Goal: Information Seeking & Learning: Learn about a topic

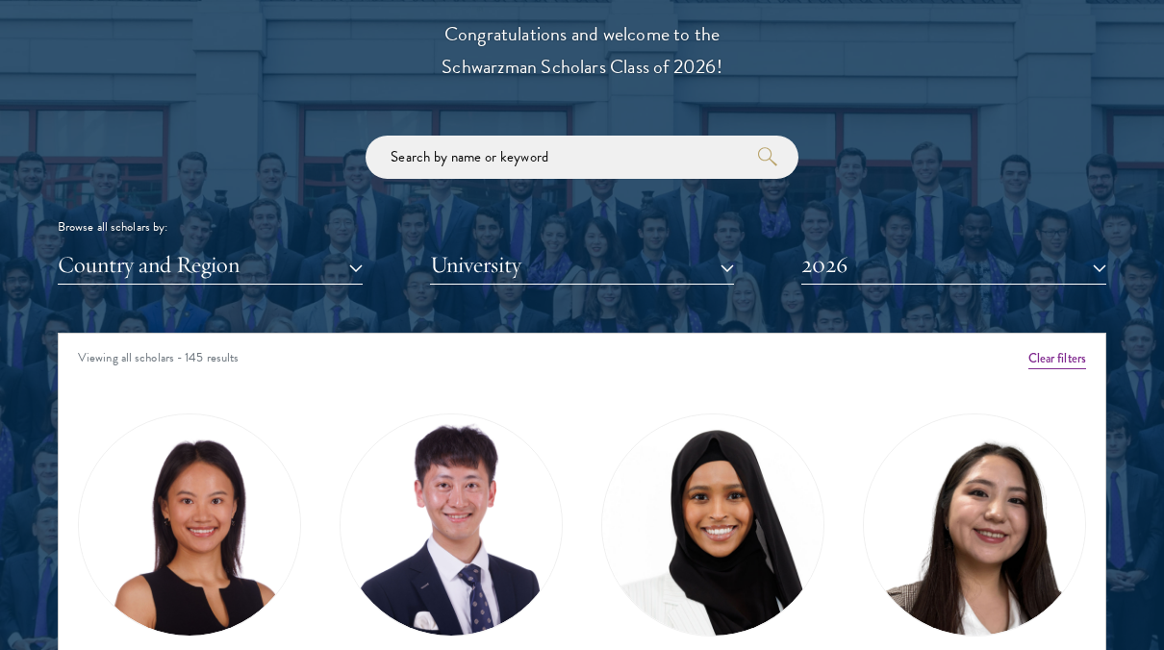
scroll to position [2405, 0]
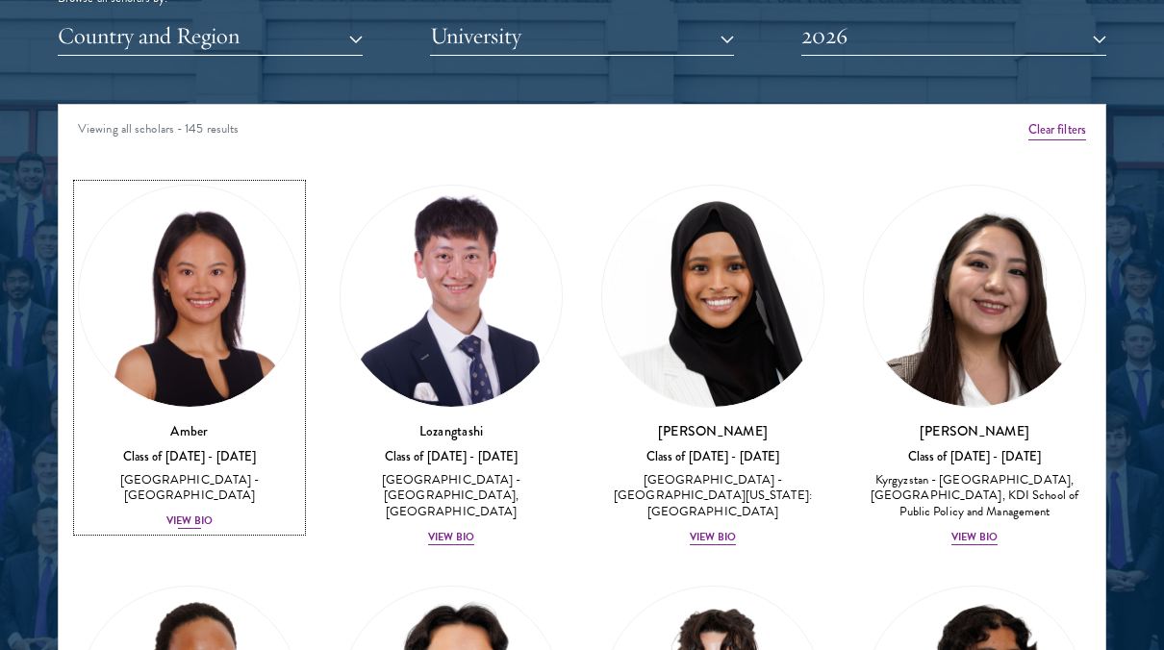
click at [202, 514] on div "View Bio" at bounding box center [189, 521] width 46 height 15
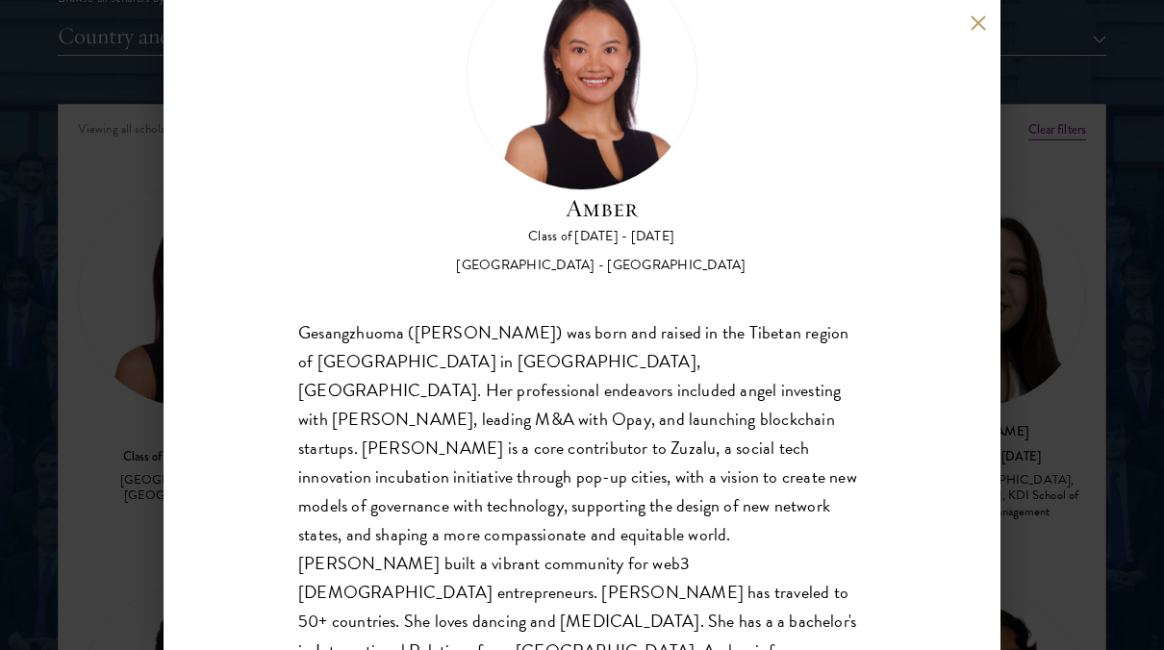
scroll to position [113, 0]
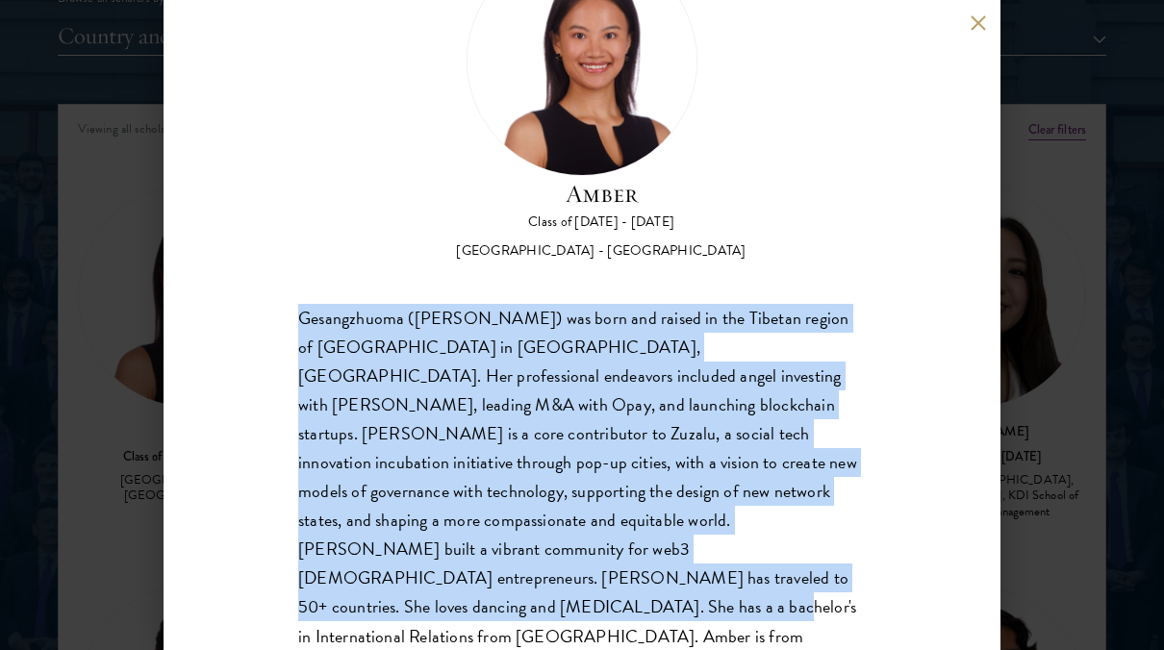
drag, startPoint x: 293, startPoint y: 319, endPoint x: 653, endPoint y: 576, distance: 442.1
click at [653, 576] on div "Amber Class of [DATE] - [DATE] [GEOGRAPHIC_DATA] - [GEOGRAPHIC_DATA] Gesangzhuo…" at bounding box center [582, 325] width 837 height 650
drag, startPoint x: 653, startPoint y: 576, endPoint x: 530, endPoint y: 552, distance: 125.5
click at [530, 552] on div "Gesangzhuoma ([PERSON_NAME]) was born and raised in the Tibetan region of [GEOG…" at bounding box center [582, 492] width 568 height 376
click at [546, 541] on div "Gesangzhuoma ([PERSON_NAME]) was born and raised in the Tibetan region of [GEOG…" at bounding box center [582, 492] width 568 height 376
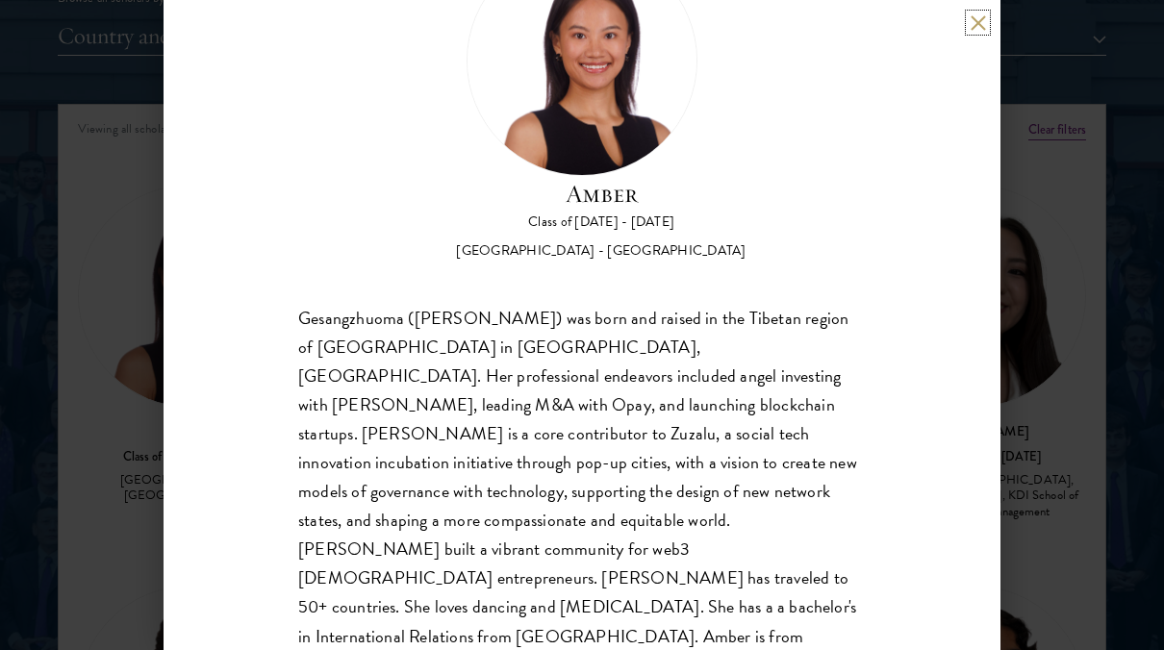
click at [978, 19] on button at bounding box center [978, 22] width 16 height 16
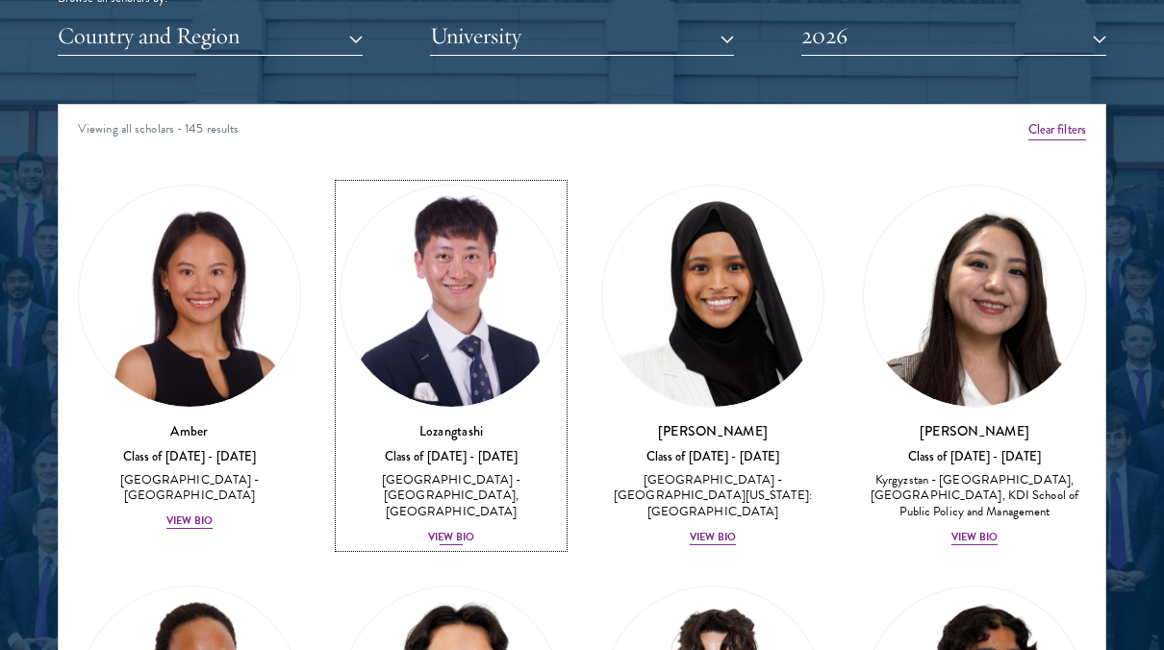
click at [451, 530] on div "View Bio" at bounding box center [451, 537] width 46 height 15
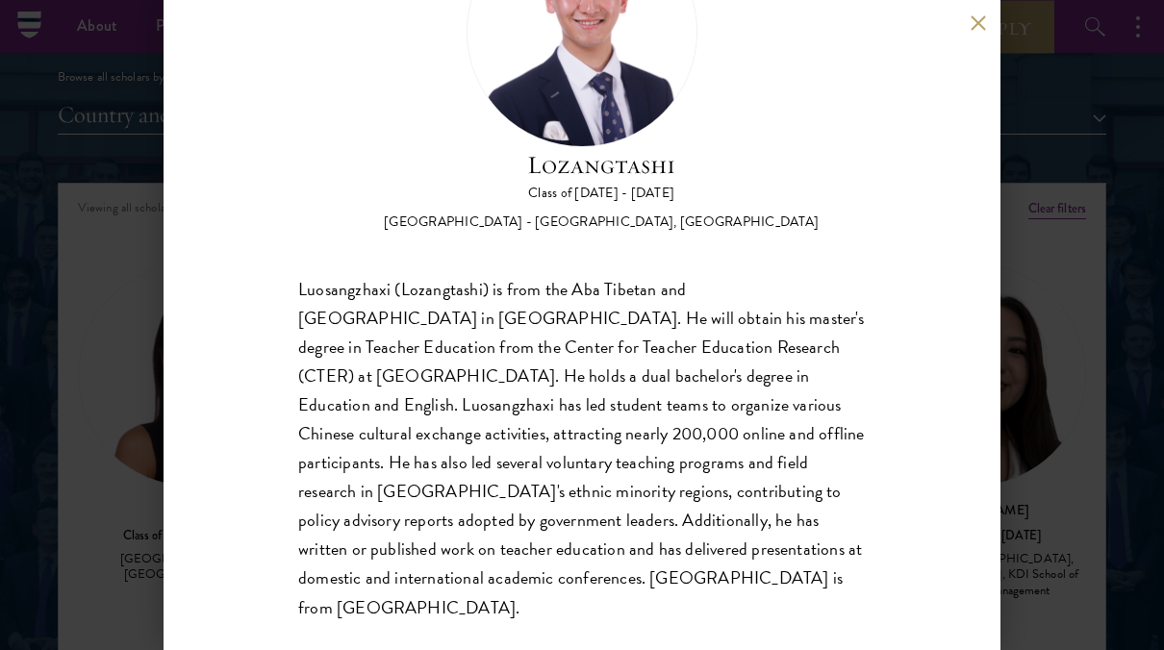
scroll to position [2309, 0]
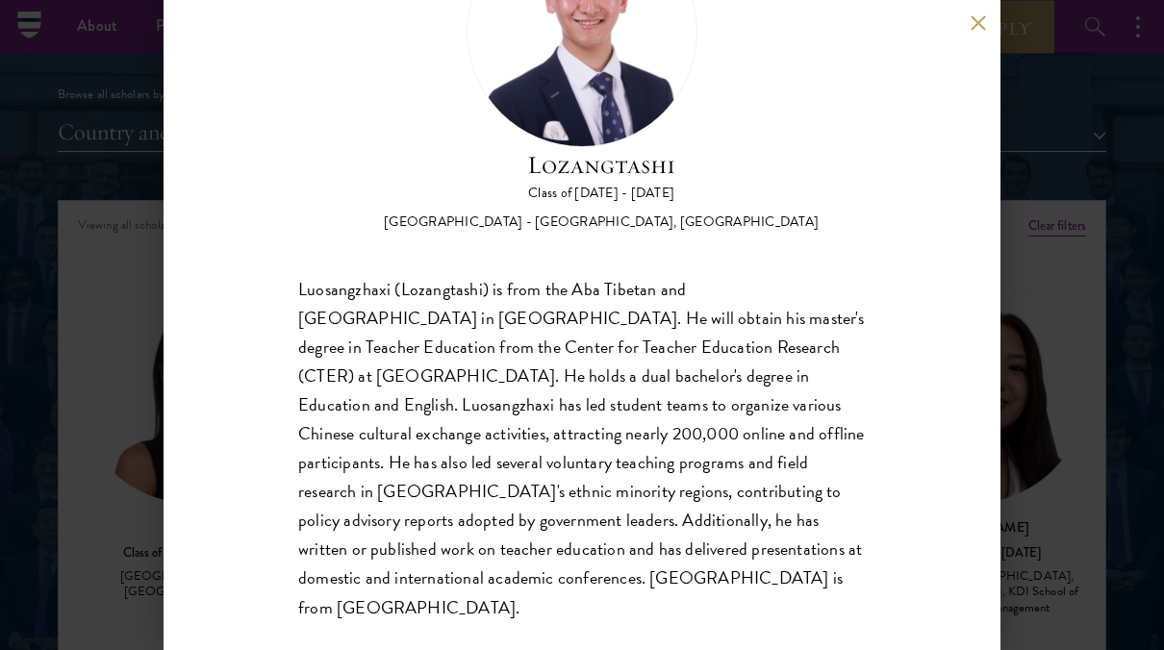
click at [984, 19] on button at bounding box center [978, 22] width 16 height 16
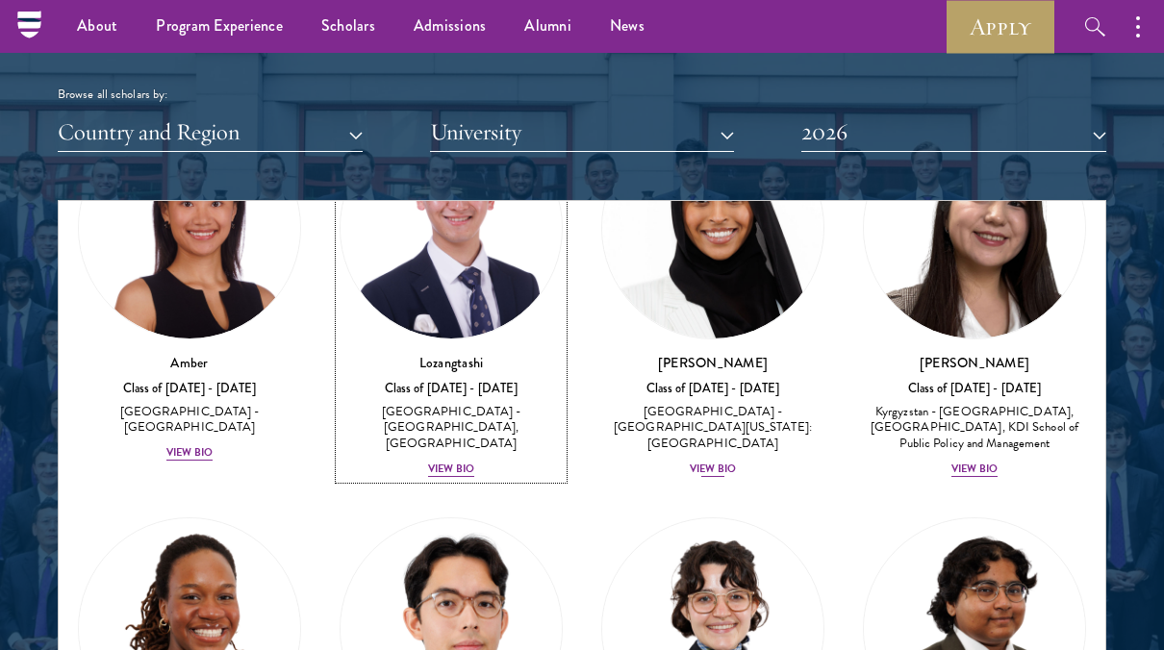
scroll to position [192, 0]
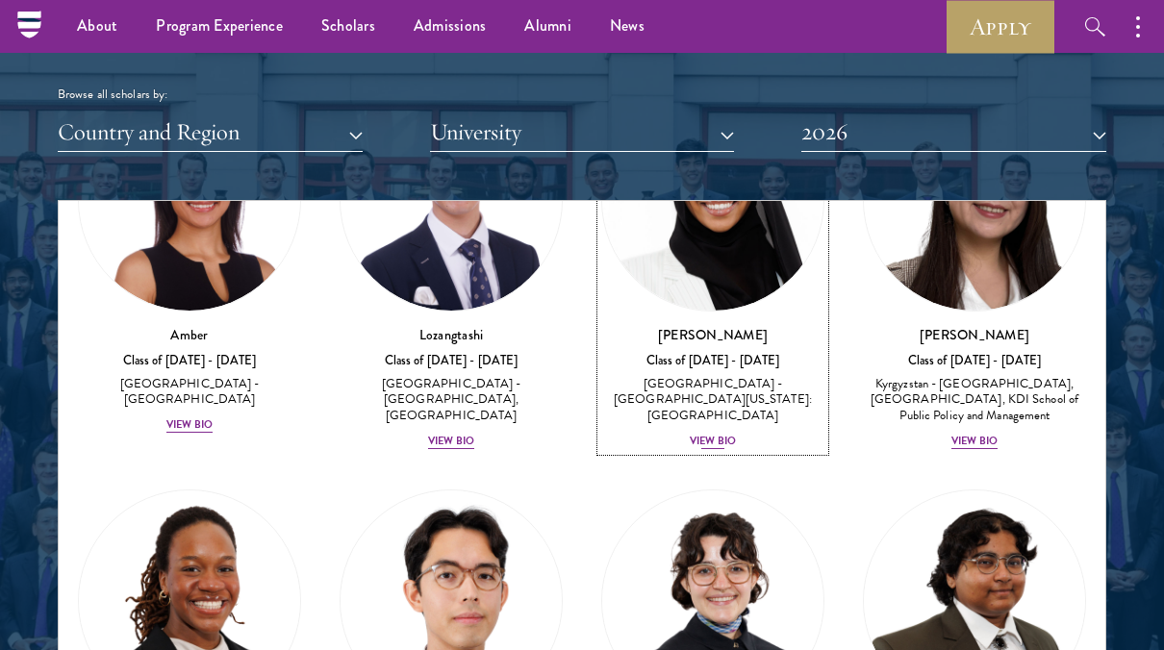
click at [711, 434] on div "View Bio" at bounding box center [713, 441] width 46 height 15
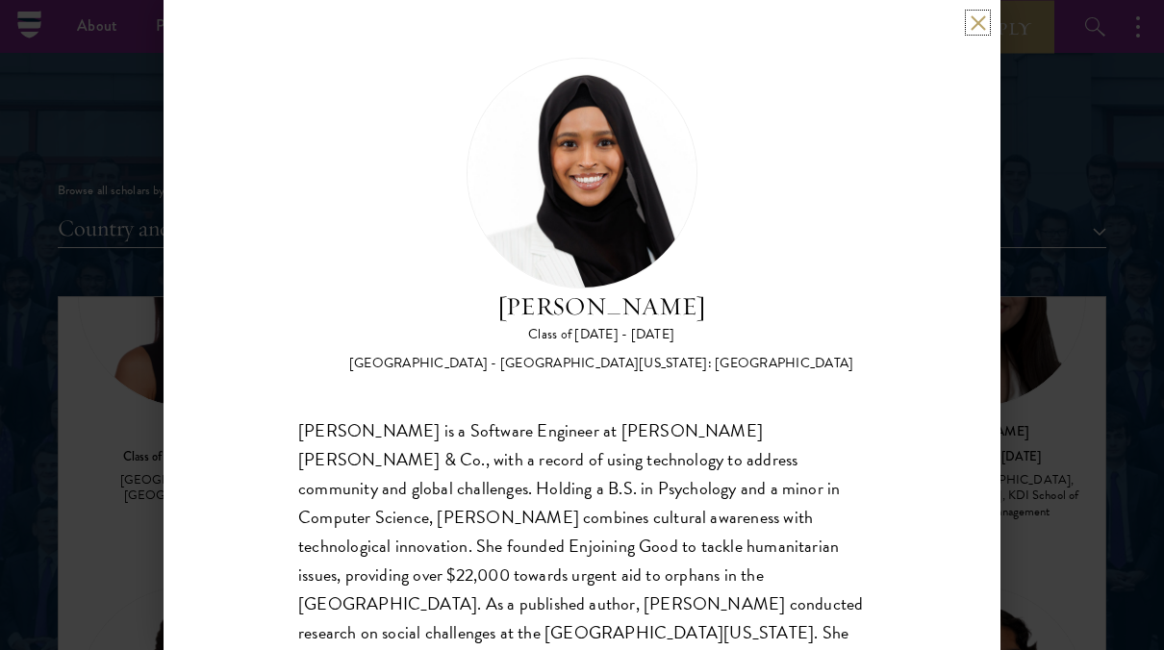
click at [976, 21] on button at bounding box center [978, 22] width 16 height 16
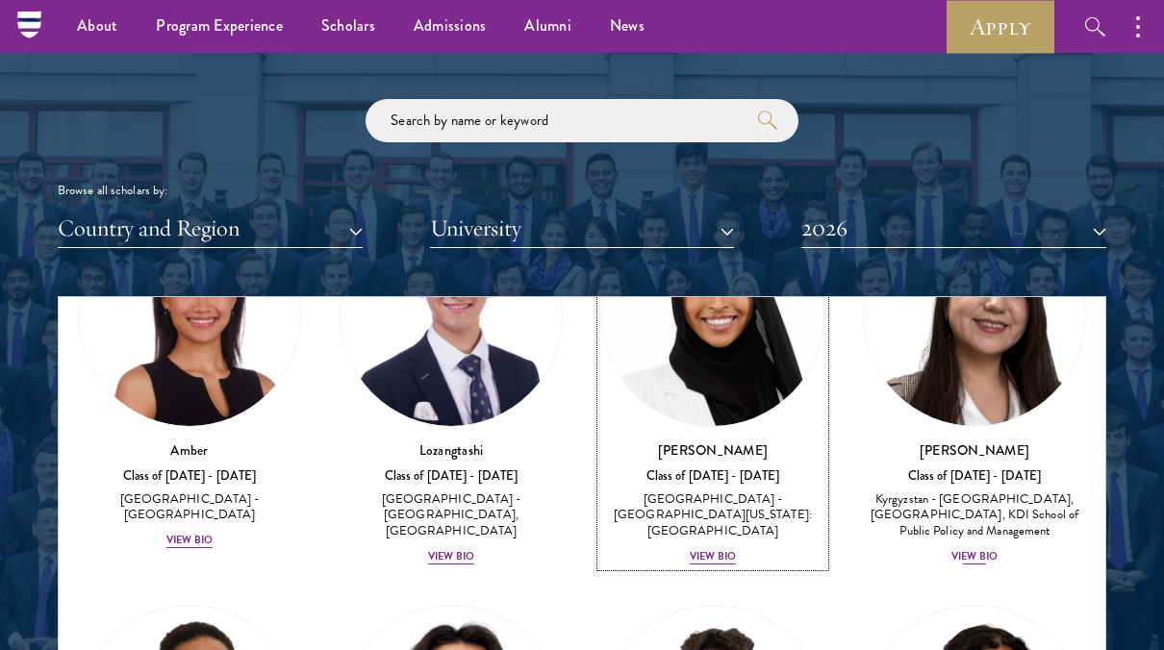
scroll to position [176, 0]
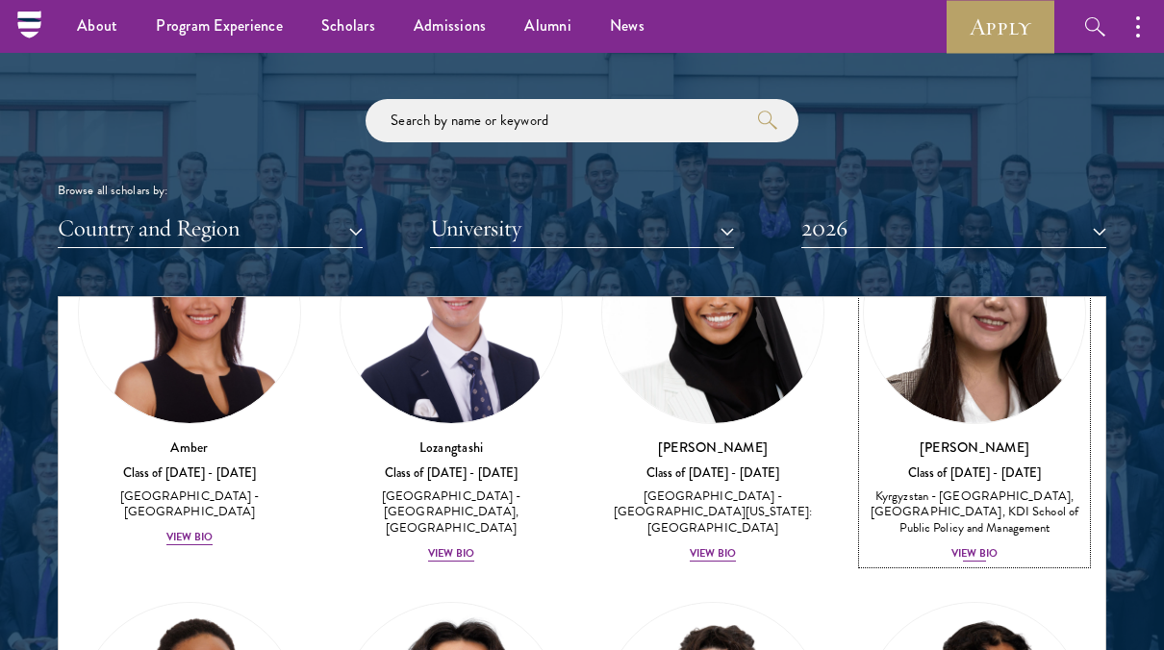
click at [951, 546] on div "View Bio" at bounding box center [974, 553] width 46 height 15
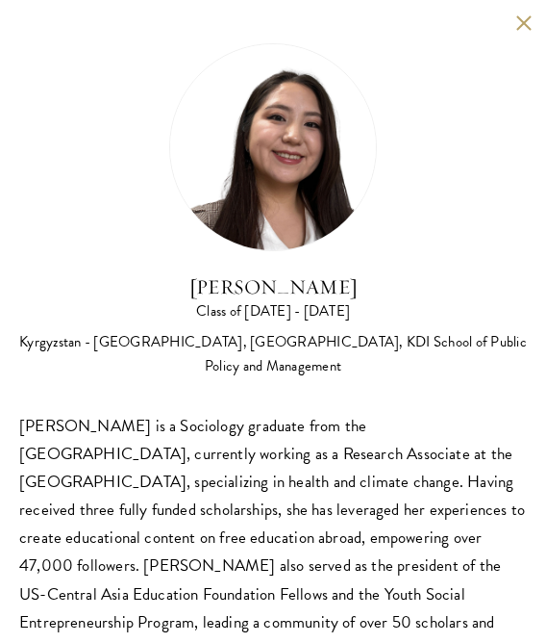
scroll to position [481, 0]
click at [516, 16] on button at bounding box center [524, 22] width 16 height 16
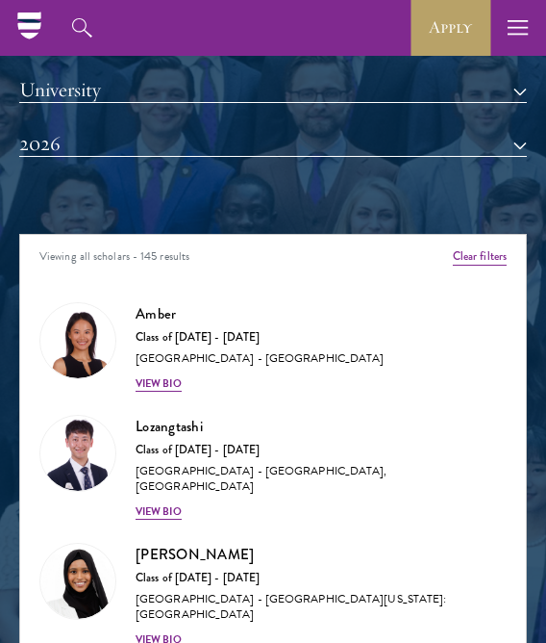
scroll to position [1610, 0]
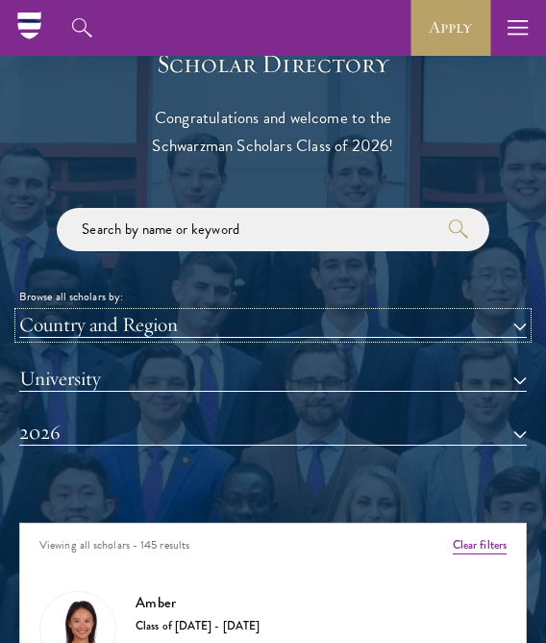
click at [247, 322] on button "Country and Region" at bounding box center [273, 325] width 508 height 25
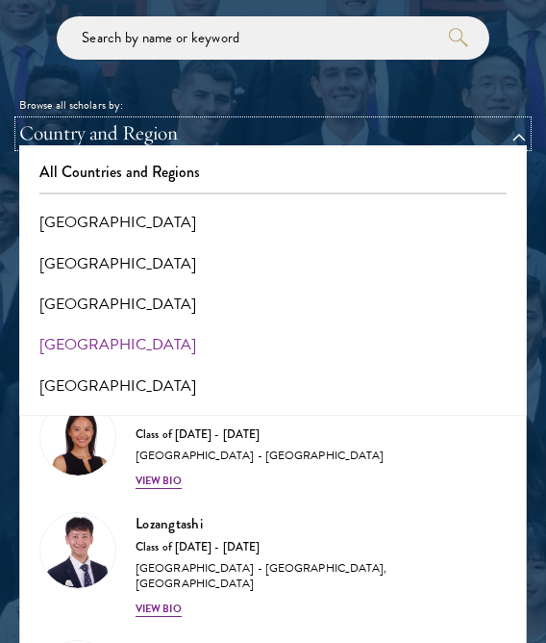
scroll to position [1803, 0]
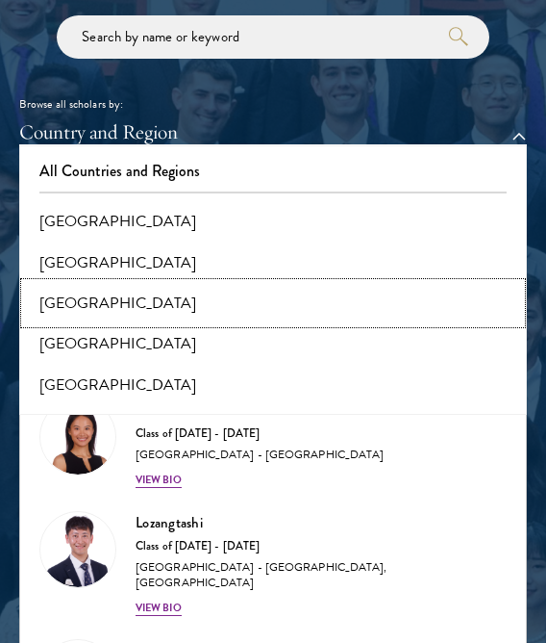
click at [91, 299] on button "[GEOGRAPHIC_DATA]" at bounding box center [273, 303] width 496 height 40
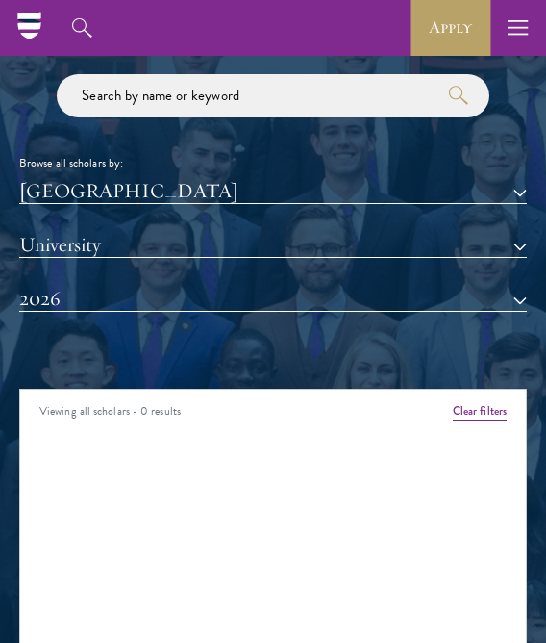
scroll to position [1610, 0]
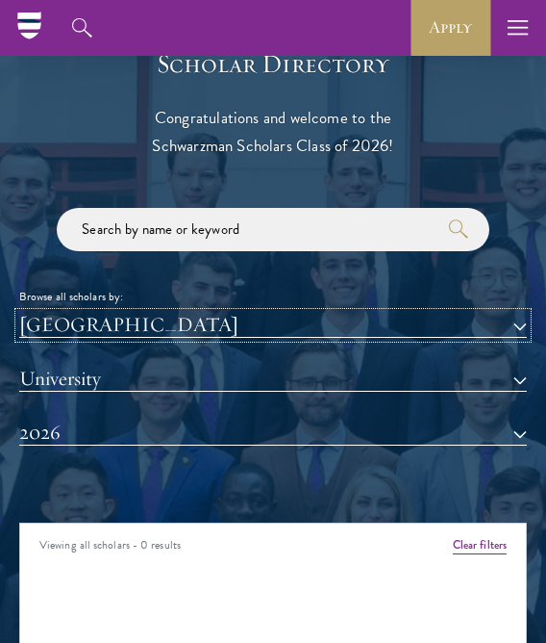
click at [169, 316] on button "[GEOGRAPHIC_DATA]" at bounding box center [273, 325] width 508 height 25
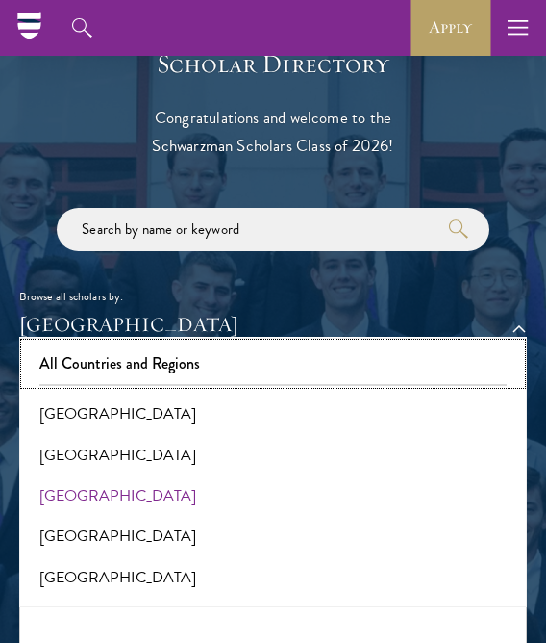
click at [136, 356] on button "All Countries and Regions" at bounding box center [273, 363] width 496 height 40
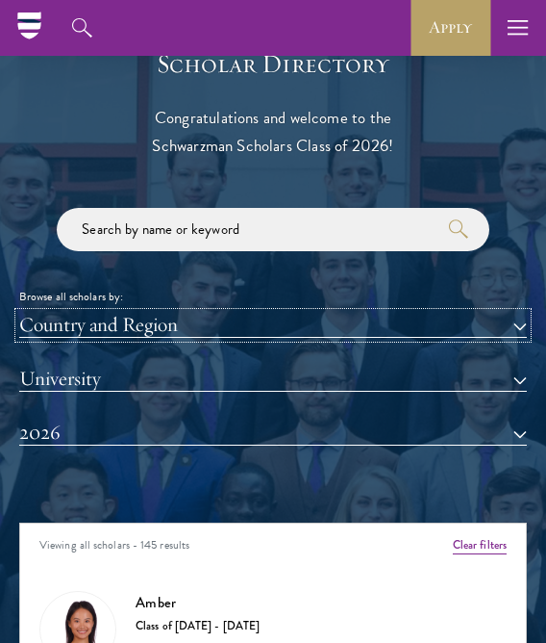
click at [147, 331] on button "Country and Region" at bounding box center [273, 325] width 508 height 25
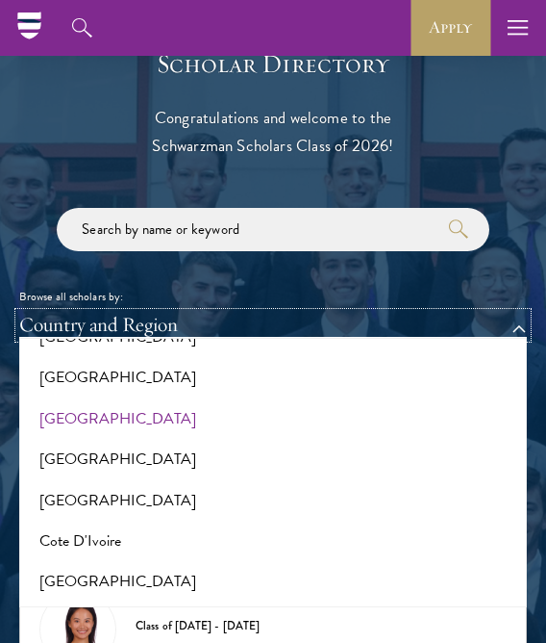
scroll to position [673, 0]
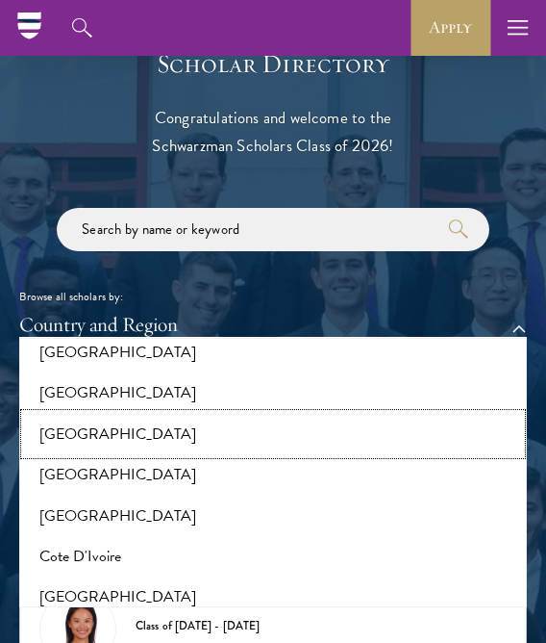
click at [79, 434] on button "[GEOGRAPHIC_DATA]" at bounding box center [273, 434] width 496 height 40
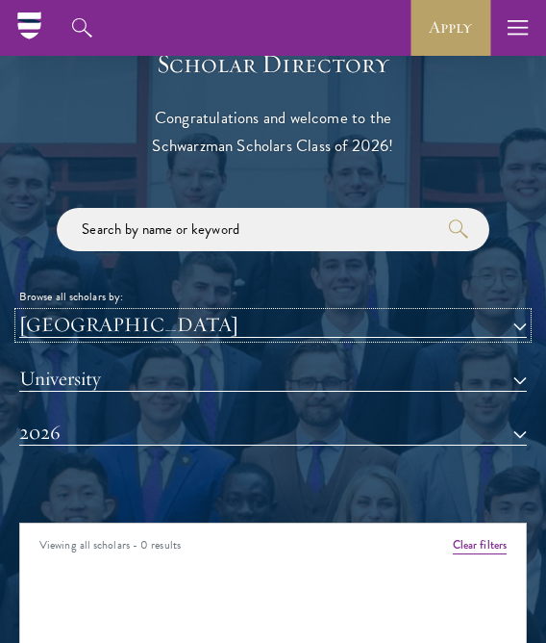
click at [141, 326] on button "[GEOGRAPHIC_DATA]" at bounding box center [273, 325] width 508 height 25
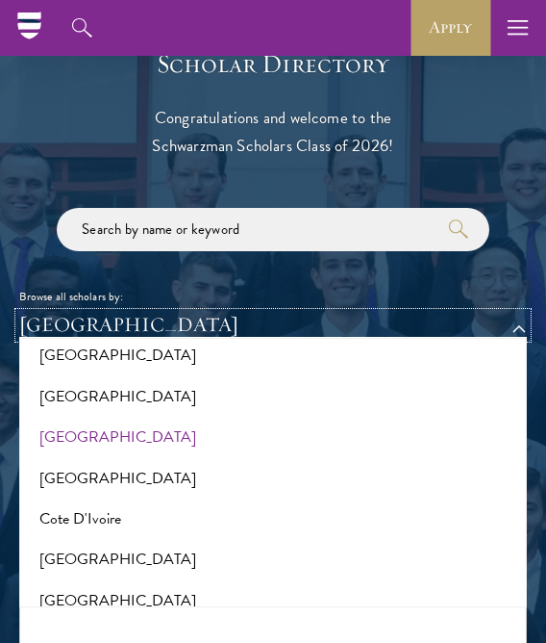
scroll to position [770, 0]
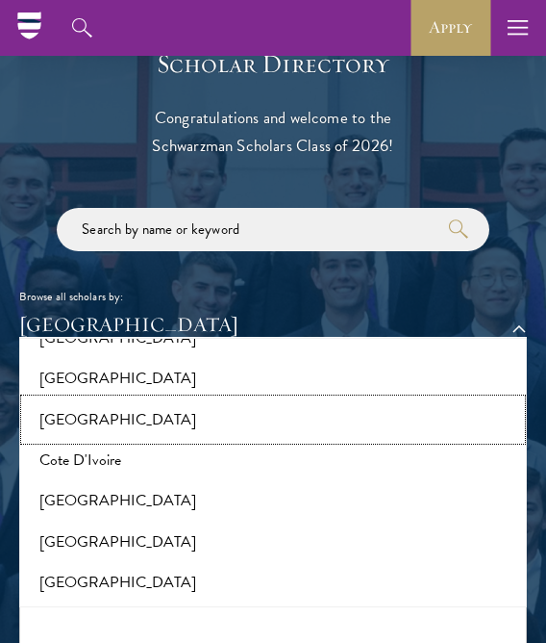
click at [73, 412] on button "[GEOGRAPHIC_DATA]" at bounding box center [273, 419] width 496 height 40
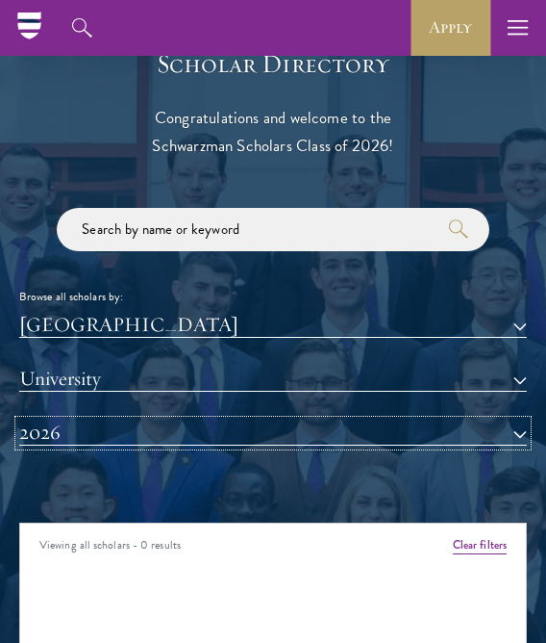
click at [133, 432] on button "2026" at bounding box center [273, 432] width 508 height 25
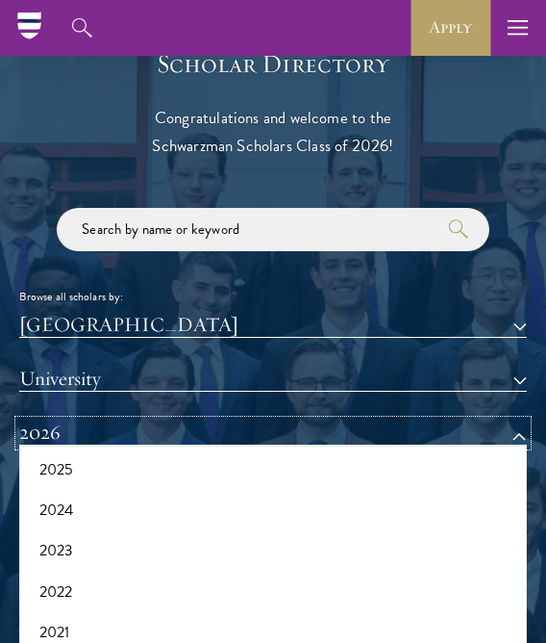
scroll to position [96, 0]
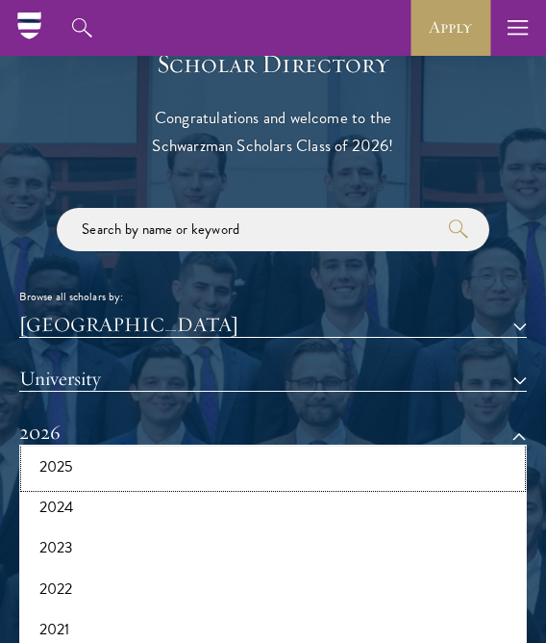
click at [73, 471] on button "2025" at bounding box center [273, 466] width 496 height 40
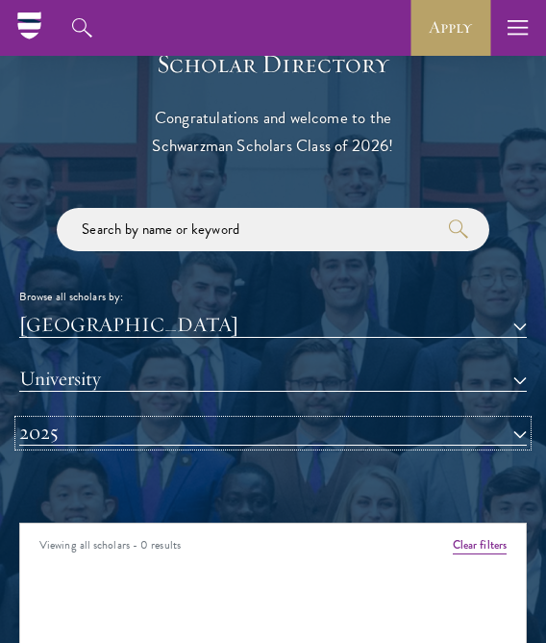
click at [116, 434] on button "2025" at bounding box center [273, 432] width 508 height 25
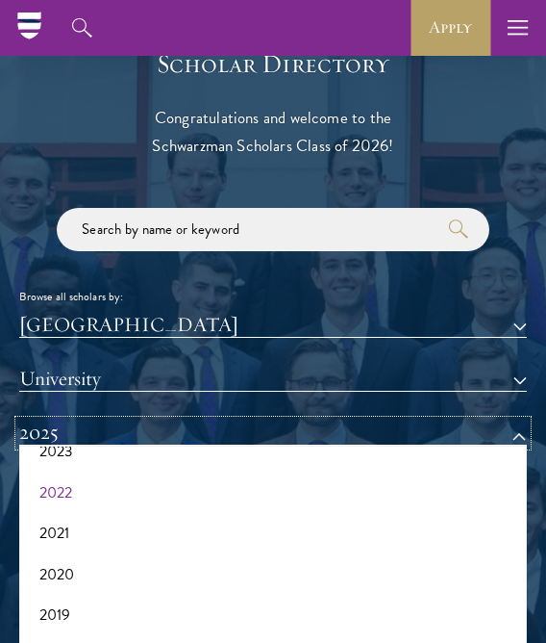
scroll to position [96, 0]
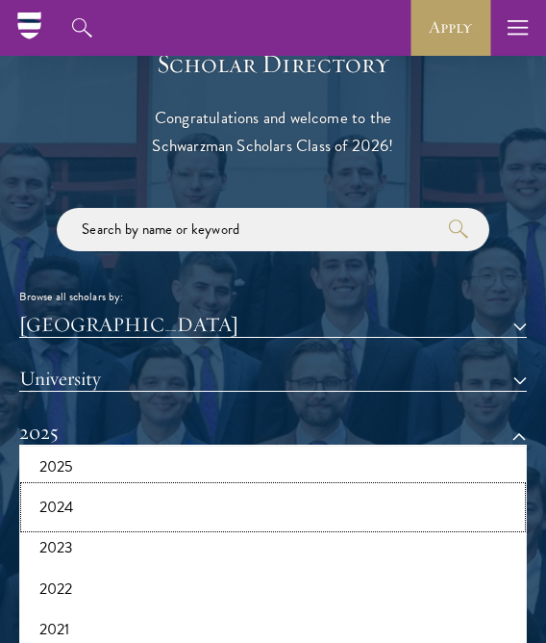
click at [62, 511] on button "2024" at bounding box center [273, 507] width 496 height 40
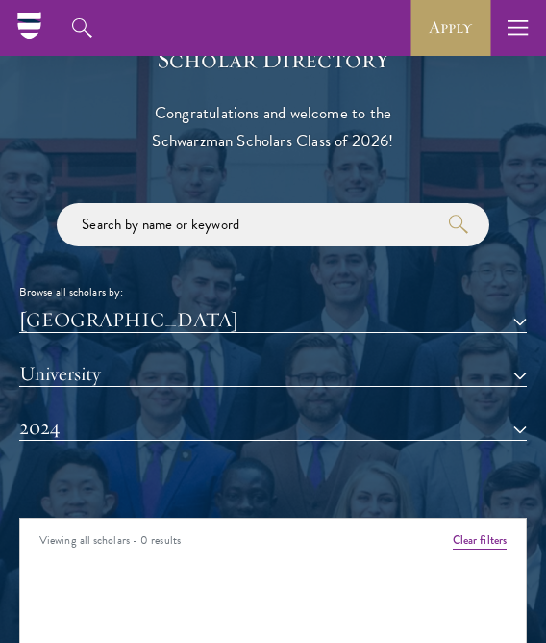
scroll to position [1610, 0]
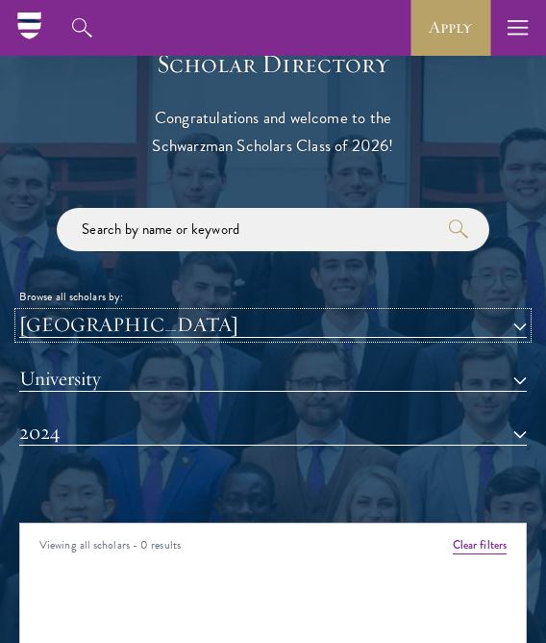
click at [115, 325] on button "[GEOGRAPHIC_DATA]" at bounding box center [273, 325] width 508 height 25
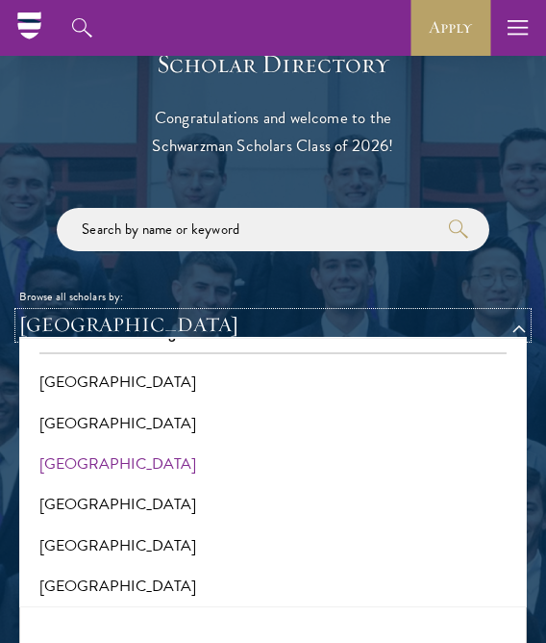
scroll to position [96, 0]
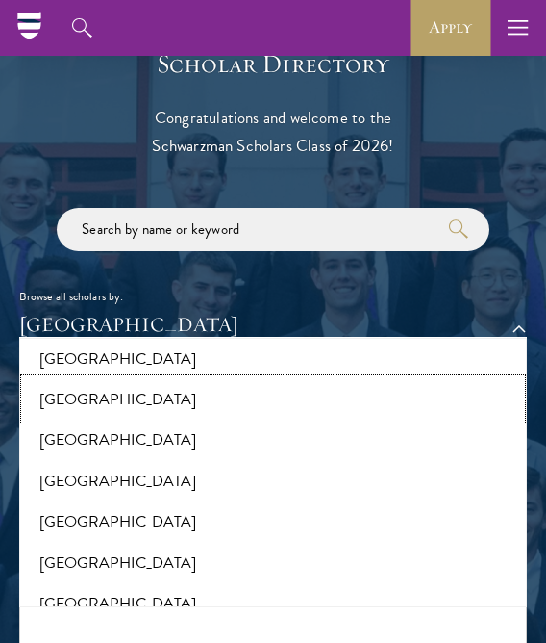
click at [78, 381] on button "[GEOGRAPHIC_DATA]" at bounding box center [273, 399] width 496 height 40
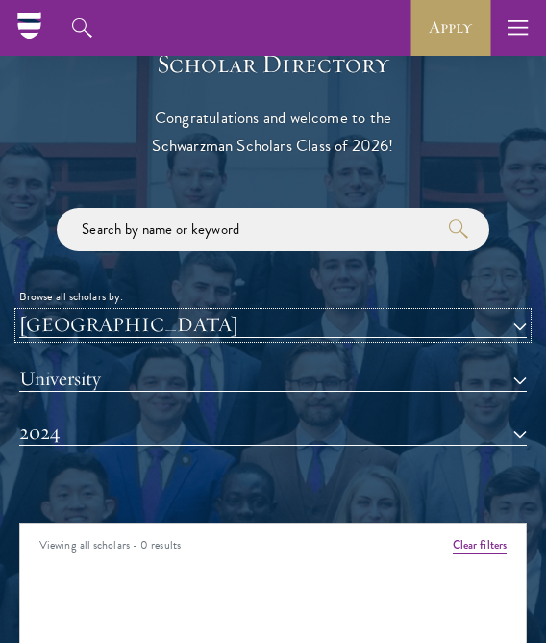
click at [118, 328] on button "[GEOGRAPHIC_DATA]" at bounding box center [273, 325] width 508 height 25
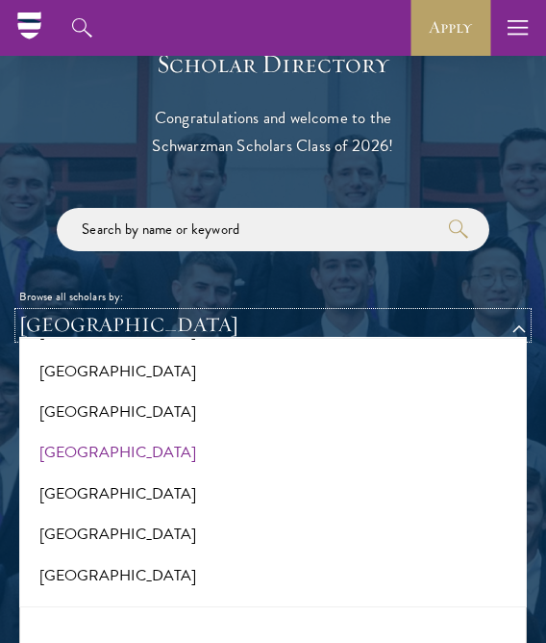
scroll to position [673, 0]
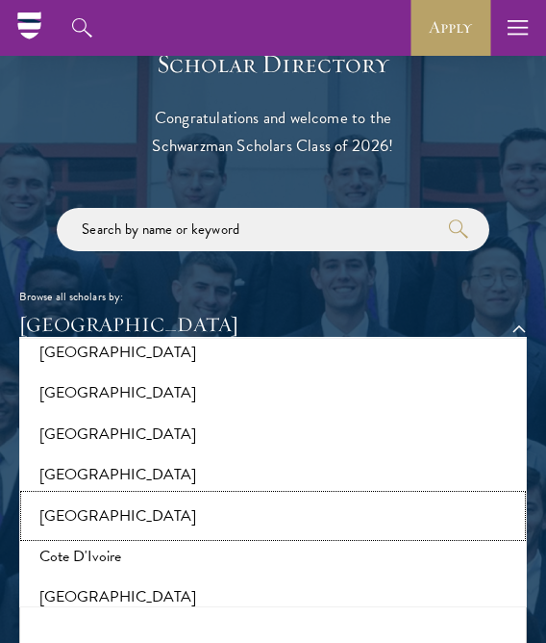
click at [88, 525] on button "[GEOGRAPHIC_DATA]" at bounding box center [273, 515] width 496 height 40
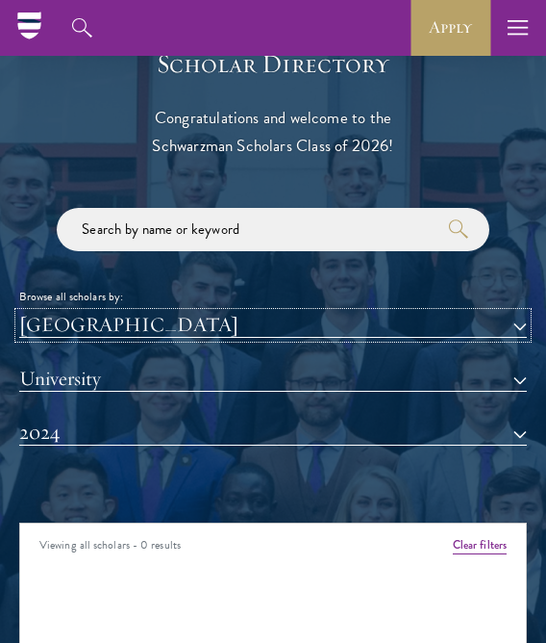
click at [93, 326] on button "[GEOGRAPHIC_DATA]" at bounding box center [273, 325] width 508 height 25
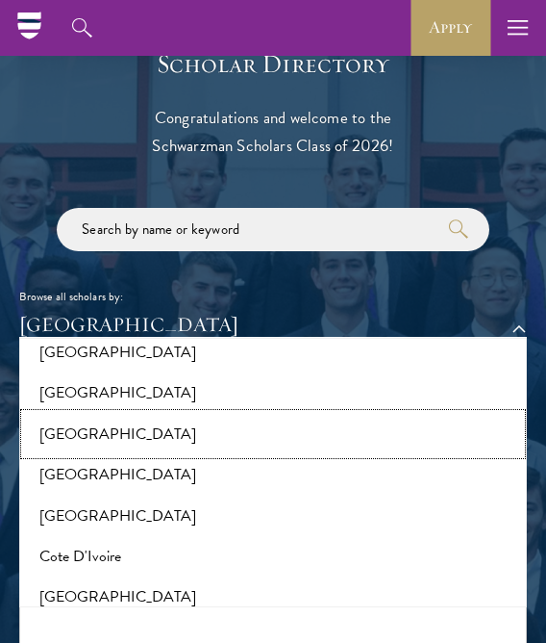
click at [50, 429] on button "[GEOGRAPHIC_DATA]" at bounding box center [273, 434] width 496 height 40
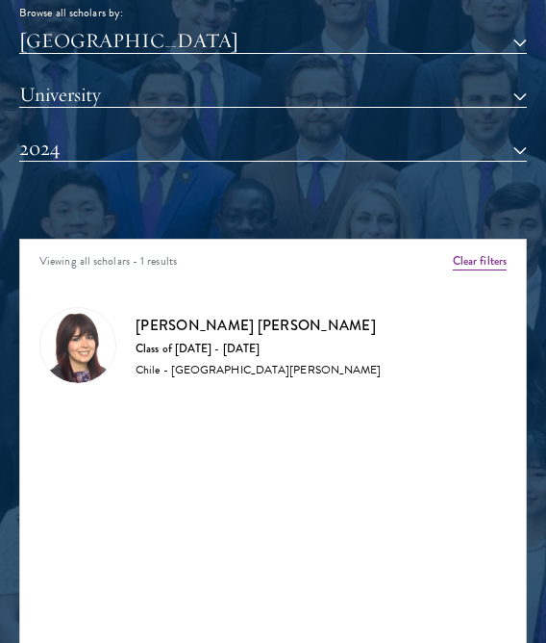
scroll to position [1899, 0]
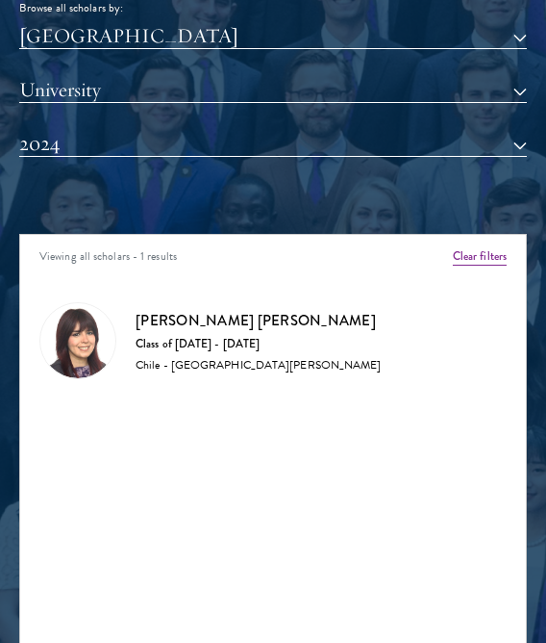
click at [182, 340] on div "Class of [DATE] - [DATE]" at bounding box center [258, 344] width 245 height 15
click at [73, 343] on img at bounding box center [77, 340] width 75 height 75
drag, startPoint x: 186, startPoint y: 369, endPoint x: 190, endPoint y: 359, distance: 11.3
click at [186, 368] on div "Chile - [GEOGRAPHIC_DATA][PERSON_NAME]" at bounding box center [258, 365] width 245 height 15
click at [215, 318] on h3 "[PERSON_NAME] [PERSON_NAME]" at bounding box center [258, 321] width 245 height 24
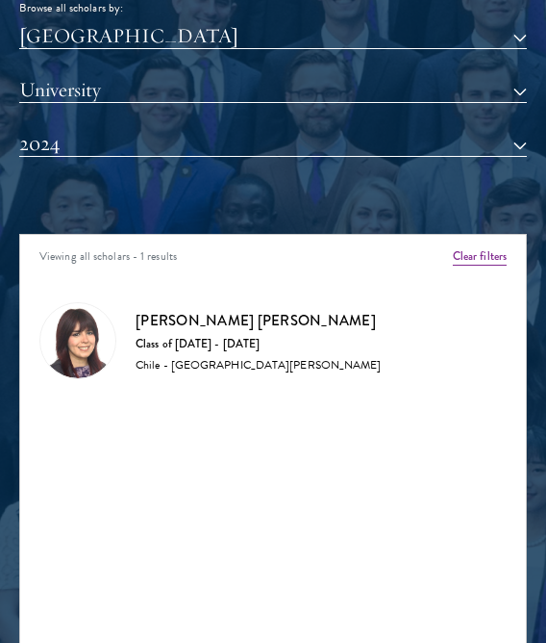
click at [259, 311] on h3 "[PERSON_NAME] [PERSON_NAME]" at bounding box center [258, 321] width 245 height 24
click at [260, 345] on div "Class of [DATE] - [DATE]" at bounding box center [258, 344] width 245 height 15
click at [230, 360] on div "Chile - [GEOGRAPHIC_DATA][PERSON_NAME]" at bounding box center [258, 365] width 245 height 15
click at [190, 365] on div "Chile - [GEOGRAPHIC_DATA][PERSON_NAME]" at bounding box center [258, 365] width 245 height 15
click at [143, 368] on div "Chile - [GEOGRAPHIC_DATA][PERSON_NAME]" at bounding box center [258, 365] width 245 height 15
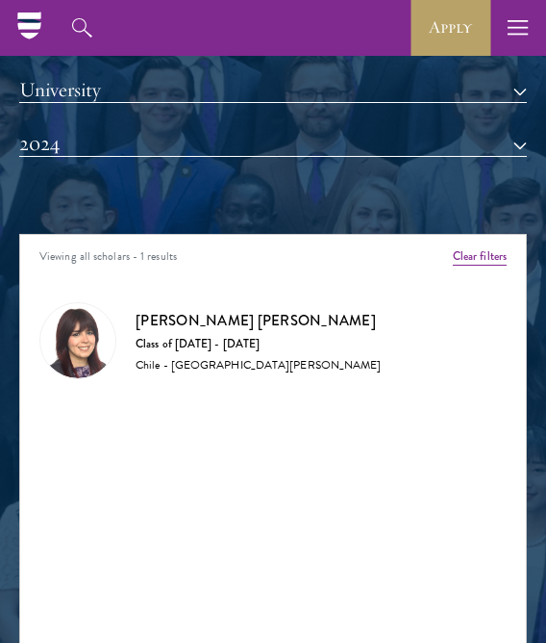
click at [197, 358] on div "Chile - [GEOGRAPHIC_DATA][PERSON_NAME]" at bounding box center [258, 365] width 245 height 15
click at [191, 337] on div "Class of [DATE] - [DATE]" at bounding box center [258, 344] width 245 height 15
click at [184, 325] on h3 "[PERSON_NAME] [PERSON_NAME]" at bounding box center [258, 321] width 245 height 24
click at [256, 337] on div "Class of [DATE] - [DATE]" at bounding box center [258, 344] width 245 height 15
click at [253, 349] on div "Class of [DATE] - [DATE]" at bounding box center [258, 344] width 245 height 15
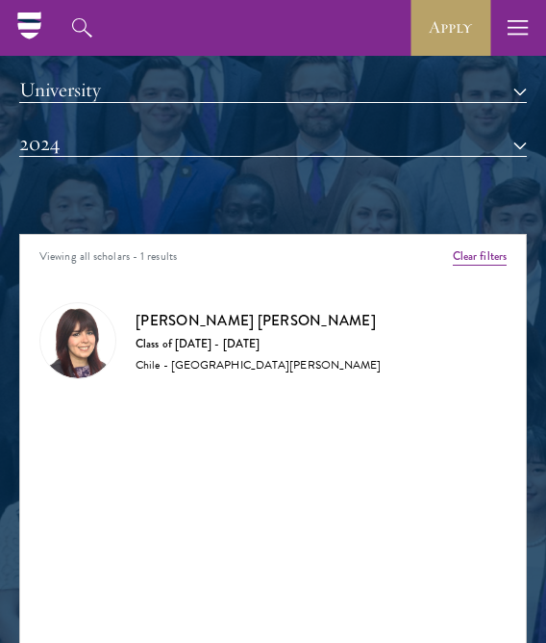
click at [272, 358] on div "Chile - [GEOGRAPHIC_DATA][PERSON_NAME]" at bounding box center [258, 365] width 245 height 15
click at [246, 372] on div "[PERSON_NAME] [PERSON_NAME] Class of [DATE] - [DATE] [GEOGRAPHIC_DATA] - [GEOGR…" at bounding box center [273, 340] width 468 height 77
click at [191, 362] on div "Chile - [GEOGRAPHIC_DATA][PERSON_NAME]" at bounding box center [258, 365] width 245 height 15
click at [153, 361] on div "Chile - [GEOGRAPHIC_DATA][PERSON_NAME]" at bounding box center [258, 365] width 245 height 15
drag, startPoint x: 129, startPoint y: 345, endPoint x: 82, endPoint y: 338, distance: 47.8
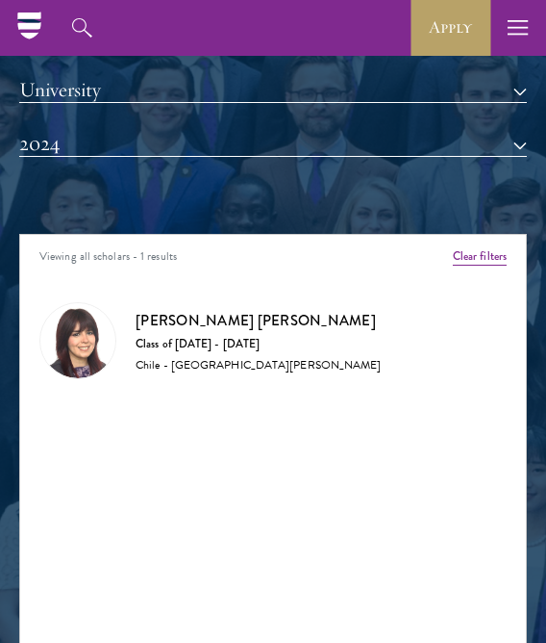
click at [127, 343] on div "[PERSON_NAME] [PERSON_NAME] Class of [DATE] - [DATE] [GEOGRAPHIC_DATA] - [GEOGR…" at bounding box center [273, 340] width 468 height 77
click at [168, 332] on div "[PERSON_NAME] [PERSON_NAME] Class of [DATE] - [DATE] [GEOGRAPHIC_DATA] - [GEOGR…" at bounding box center [258, 341] width 245 height 64
drag, startPoint x: 186, startPoint y: 324, endPoint x: 195, endPoint y: 318, distance: 11.2
click at [186, 324] on h3 "[PERSON_NAME] [PERSON_NAME]" at bounding box center [258, 321] width 245 height 24
click at [236, 320] on h3 "[PERSON_NAME] [PERSON_NAME]" at bounding box center [258, 321] width 245 height 24
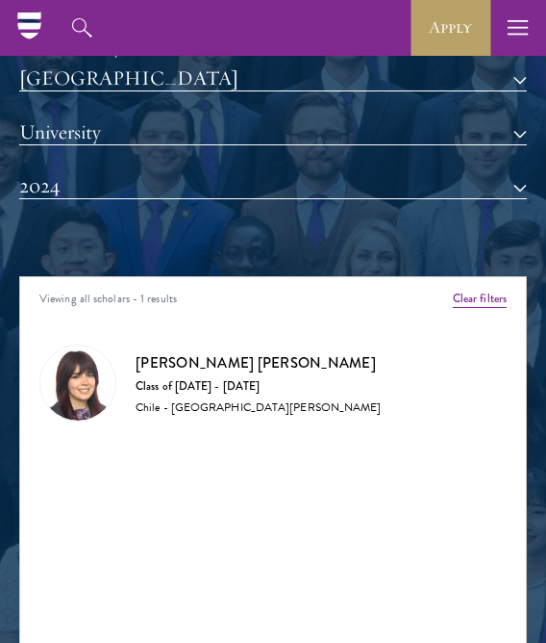
scroll to position [1707, 0]
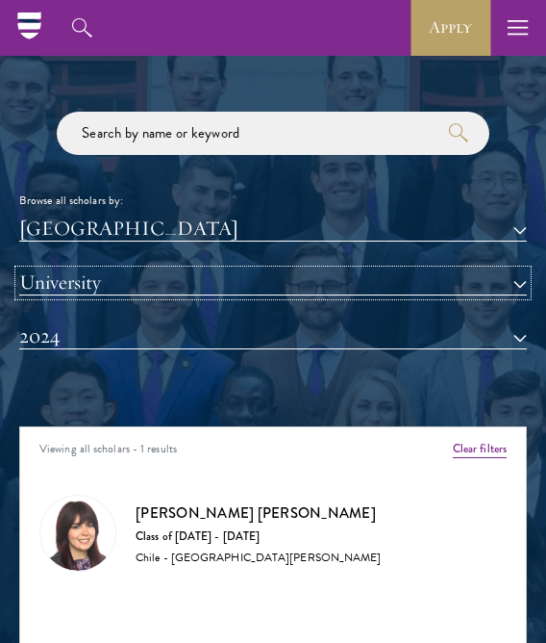
click at [170, 282] on button "University" at bounding box center [273, 282] width 508 height 25
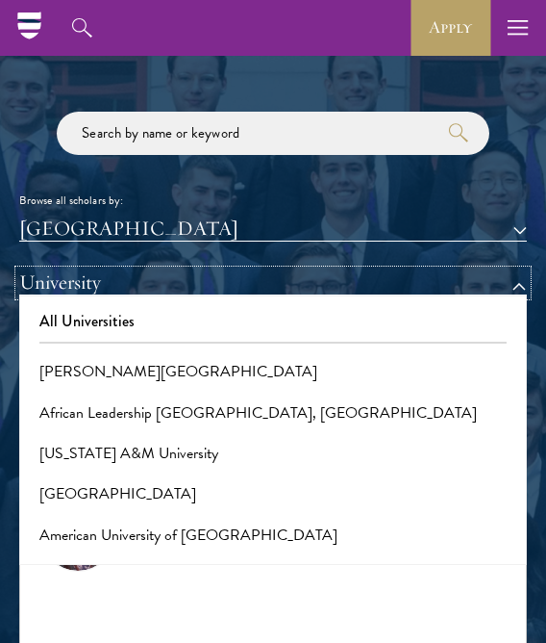
click at [183, 280] on button "University" at bounding box center [273, 282] width 508 height 25
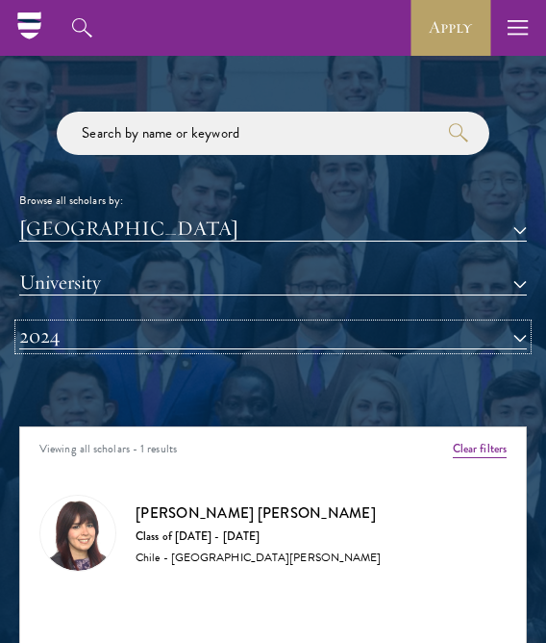
click at [161, 324] on button "2024" at bounding box center [273, 336] width 508 height 25
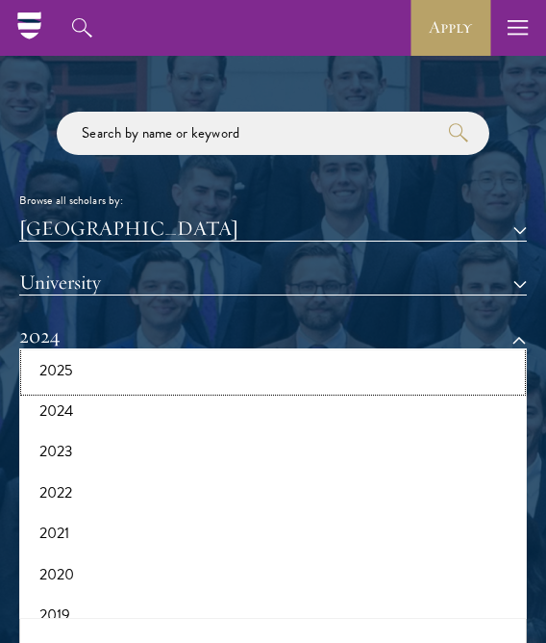
click at [154, 353] on button "2025" at bounding box center [273, 370] width 496 height 40
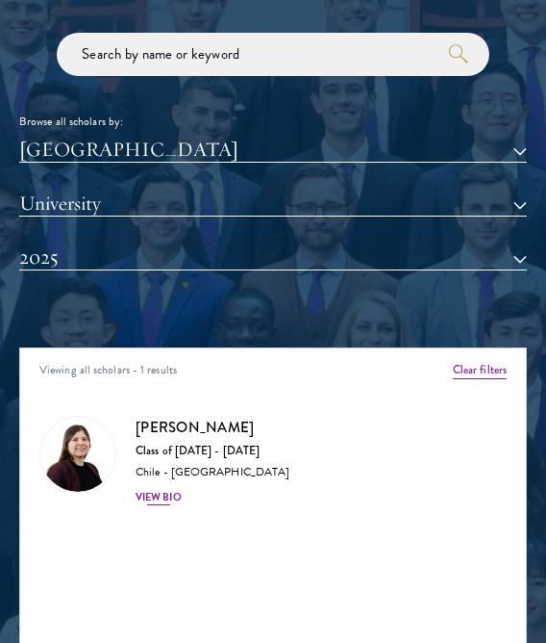
scroll to position [1803, 0]
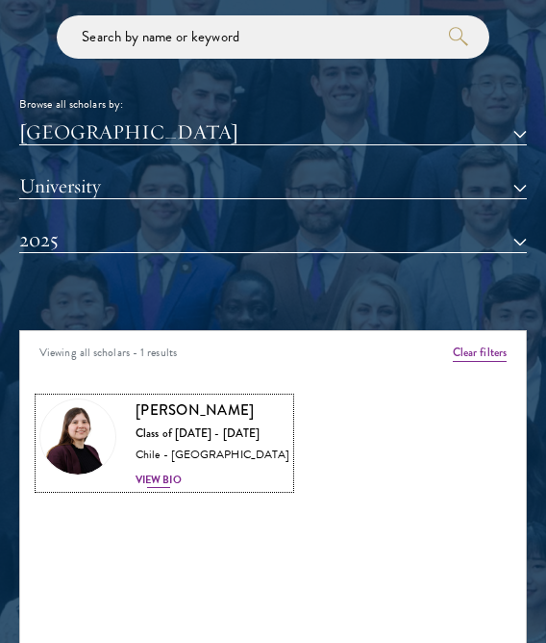
click at [165, 476] on div "View Bio" at bounding box center [159, 479] width 46 height 15
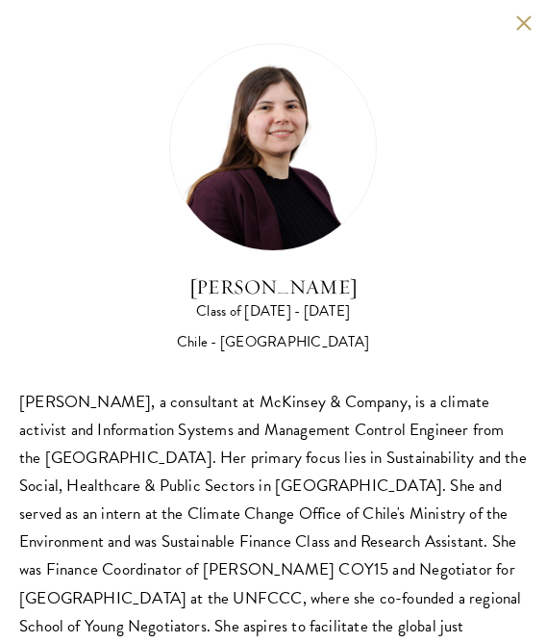
scroll to position [67, 0]
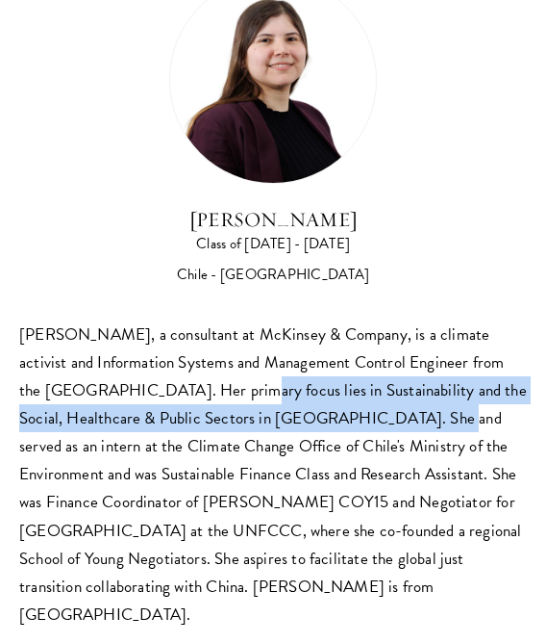
drag, startPoint x: 176, startPoint y: 387, endPoint x: 373, endPoint y: 421, distance: 200.2
click at [373, 421] on div "[PERSON_NAME], a consultant at McKinsey & Company, is a climate activist and In…" at bounding box center [273, 474] width 508 height 308
copy div "Her primary focus lies in Sustainability and the Social, Healthcare & Public Se…"
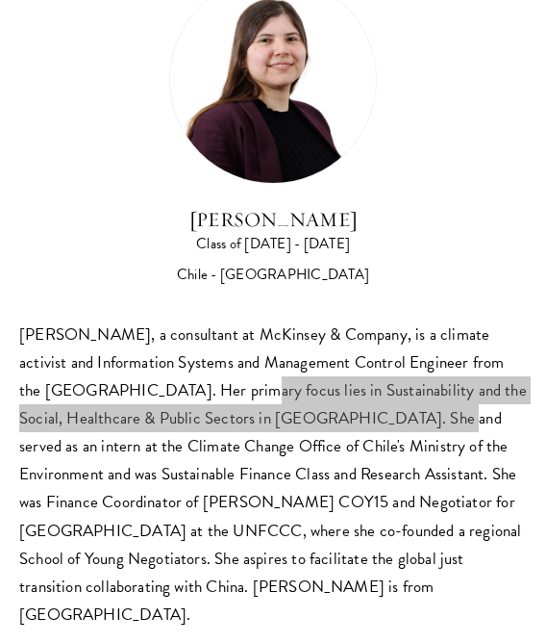
scroll to position [1899, 0]
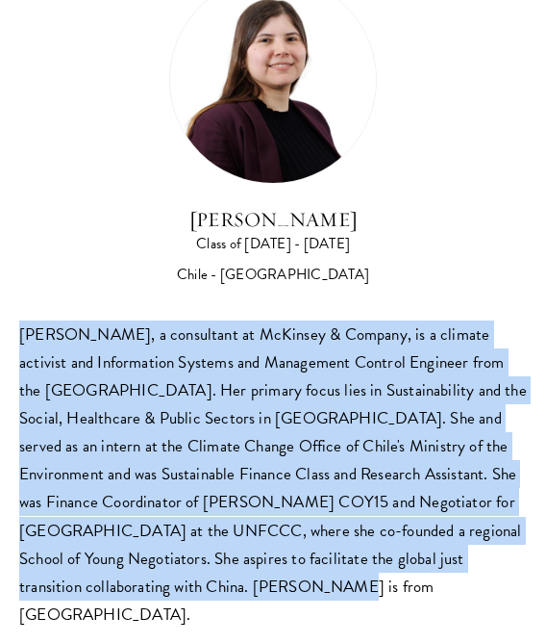
drag, startPoint x: 228, startPoint y: 583, endPoint x: 22, endPoint y: 334, distance: 323.2
click at [22, 334] on div "[PERSON_NAME], a consultant at McKinsey & Company, is a climate activist and In…" at bounding box center [273, 474] width 508 height 308
copy div "[PERSON_NAME], a consultant at McKinsey & Company, is a climate activist and In…"
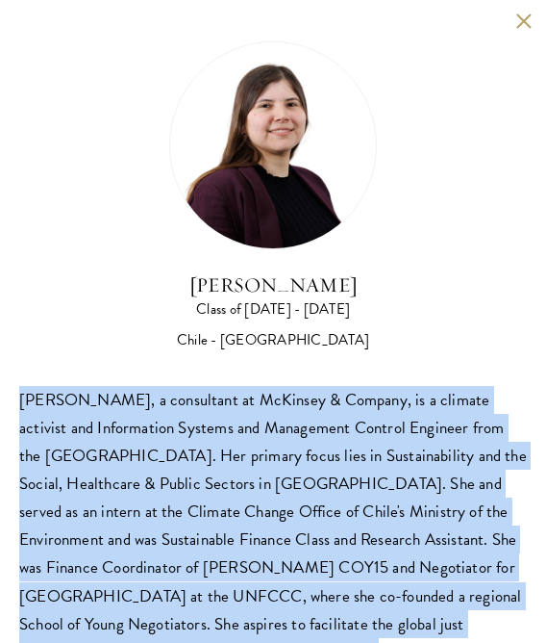
scroll to position [0, 0]
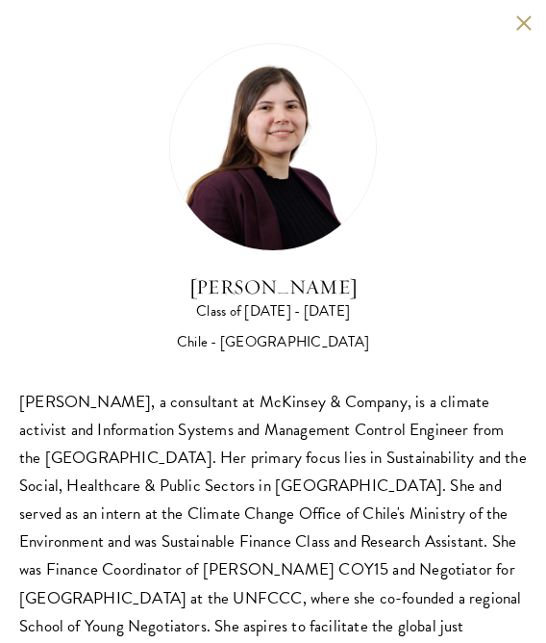
click at [501, 35] on div "[PERSON_NAME] Class of [DATE] - [DATE] [GEOGRAPHIC_DATA] - [GEOGRAPHIC_DATA] [P…" at bounding box center [273, 369] width 546 height 739
click at [516, 21] on button at bounding box center [524, 22] width 16 height 16
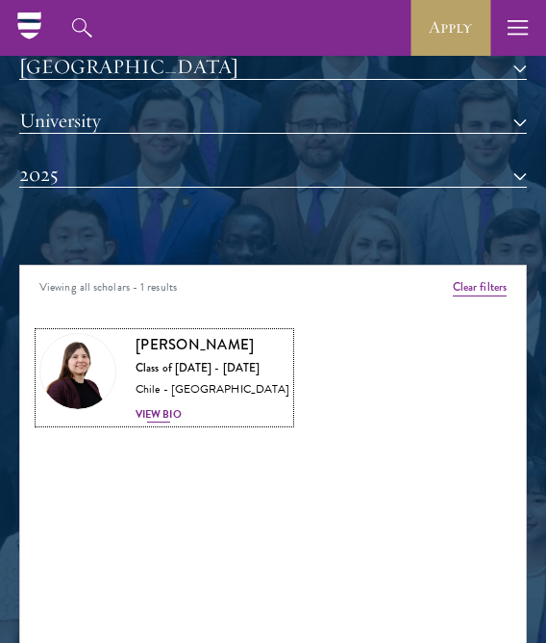
scroll to position [1707, 0]
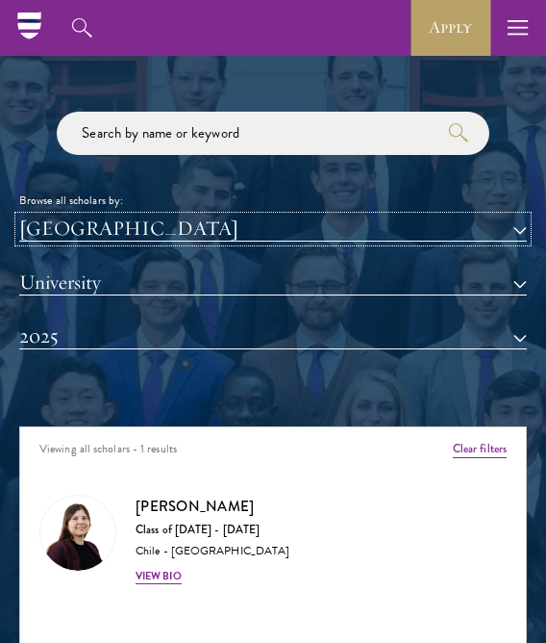
click at [213, 229] on button "[GEOGRAPHIC_DATA]" at bounding box center [273, 228] width 508 height 25
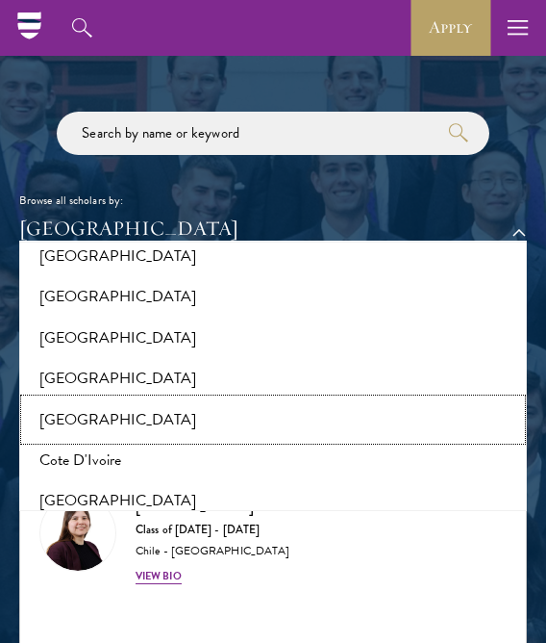
click at [111, 411] on button "[GEOGRAPHIC_DATA]" at bounding box center [273, 419] width 496 height 40
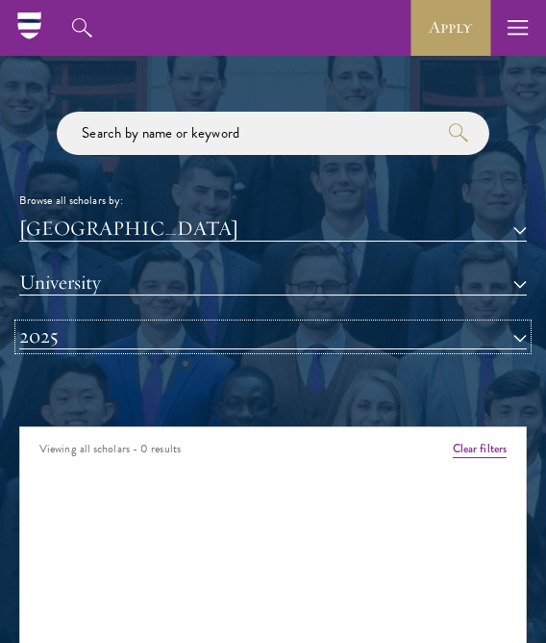
click at [168, 339] on button "2025" at bounding box center [273, 336] width 508 height 25
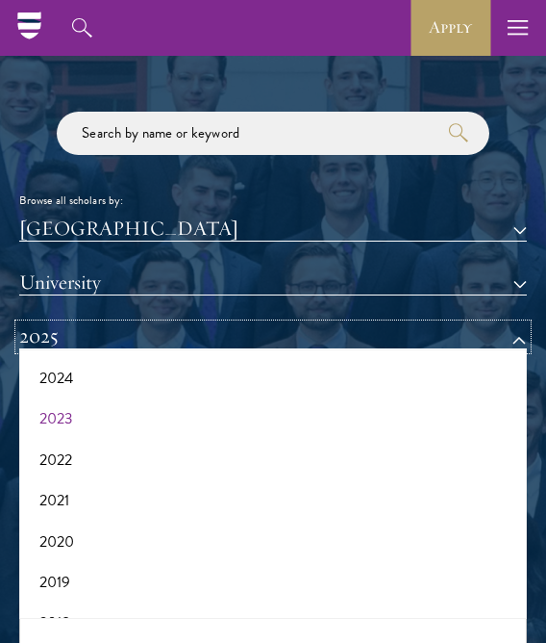
scroll to position [198, 0]
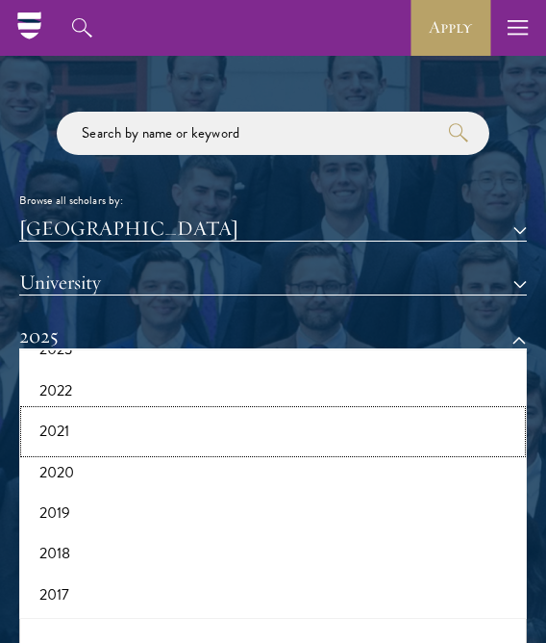
click at [94, 430] on button "2021" at bounding box center [273, 431] width 496 height 40
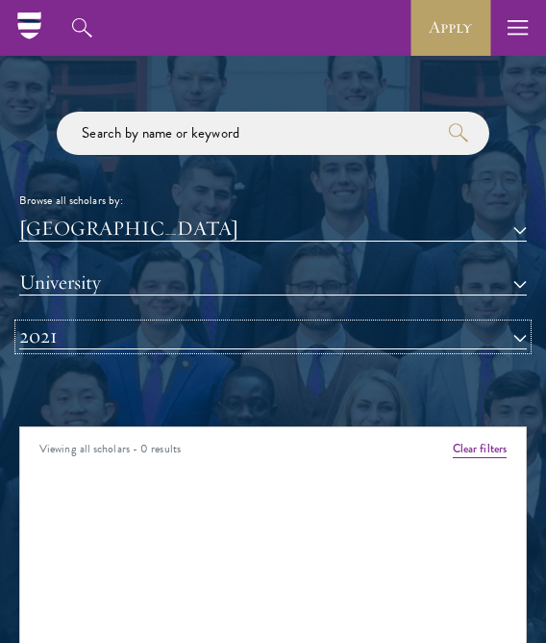
click at [128, 328] on button "2021" at bounding box center [273, 336] width 508 height 25
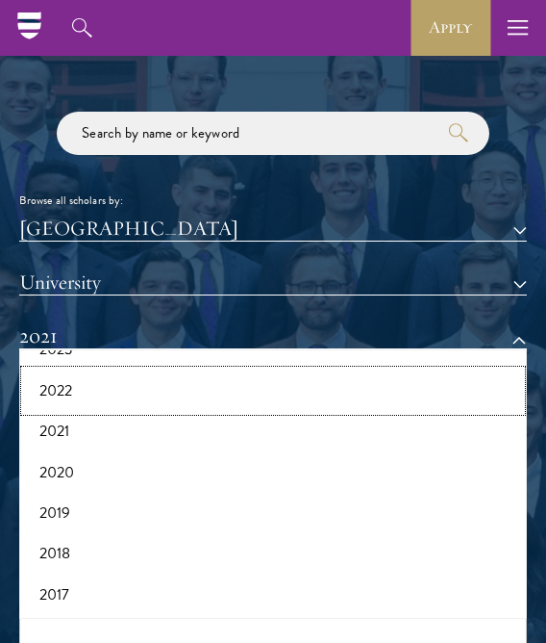
click at [93, 385] on button "2022" at bounding box center [273, 390] width 496 height 40
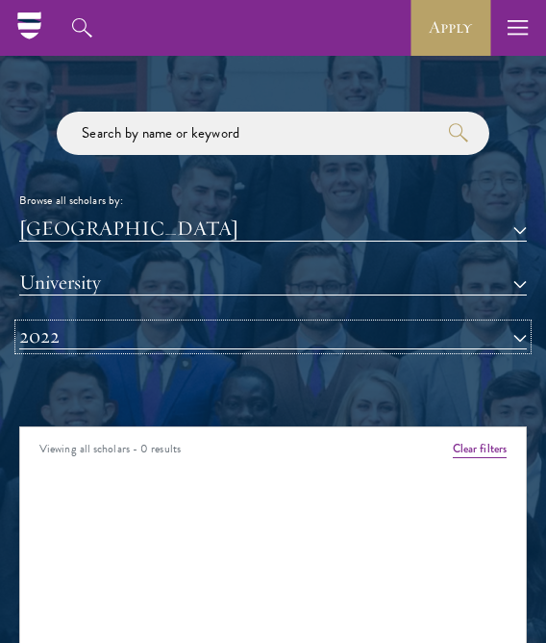
click at [98, 327] on button "2022" at bounding box center [273, 336] width 508 height 25
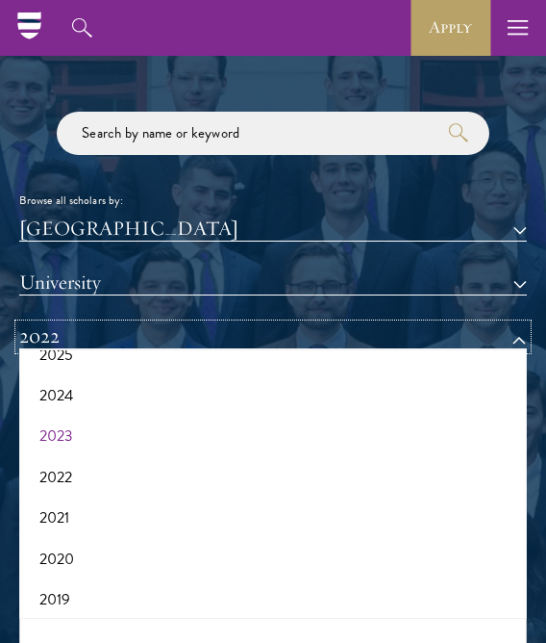
scroll to position [102, 0]
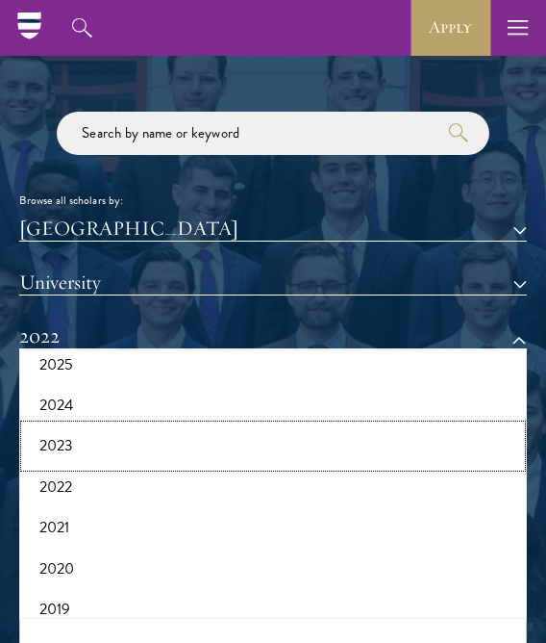
click at [89, 451] on button "2023" at bounding box center [273, 445] width 496 height 40
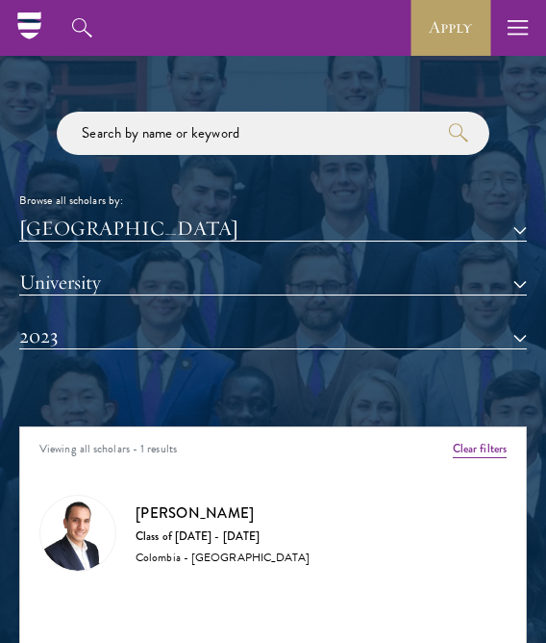
click at [212, 537] on div "Class of [DATE] - [DATE]" at bounding box center [223, 536] width 175 height 15
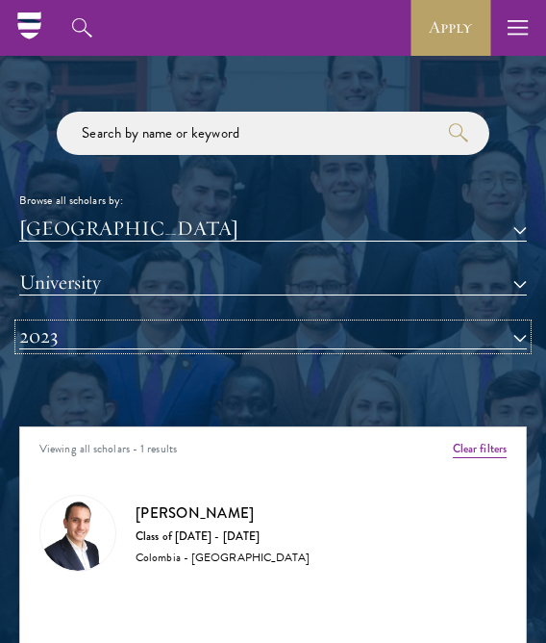
click at [155, 333] on button "2023" at bounding box center [273, 336] width 508 height 25
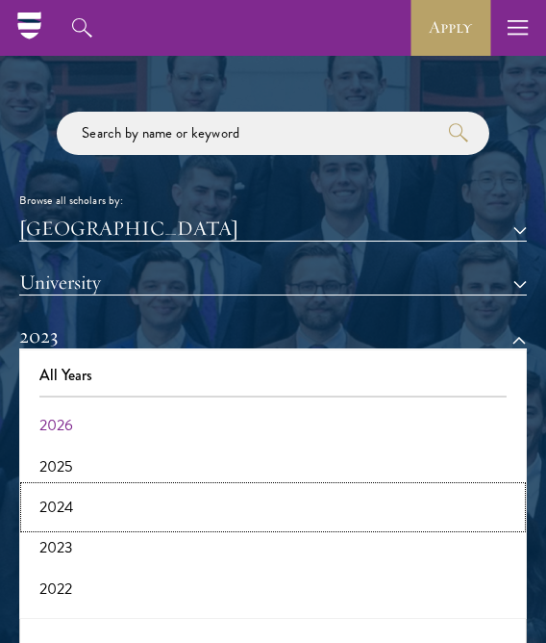
click at [76, 512] on button "2024" at bounding box center [273, 507] width 496 height 40
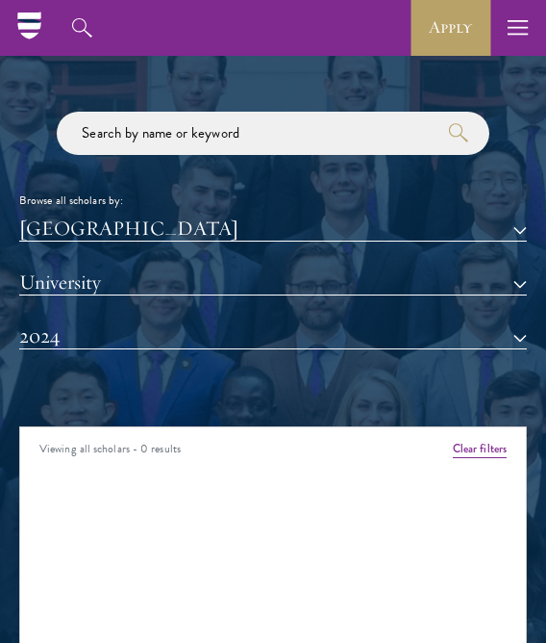
click at [139, 349] on div "[GEOGRAPHIC_DATA] All Countries and Regions [GEOGRAPHIC_DATA] [GEOGRAPHIC_DATA]…" at bounding box center [273, 297] width 508 height 162
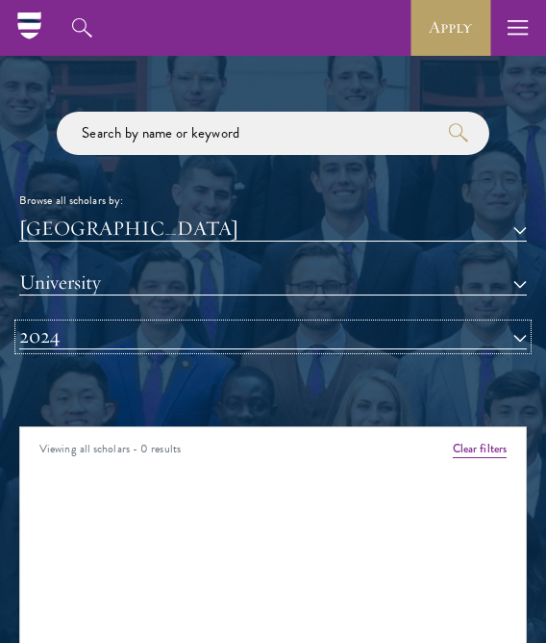
click at [139, 332] on button "2024" at bounding box center [273, 336] width 508 height 25
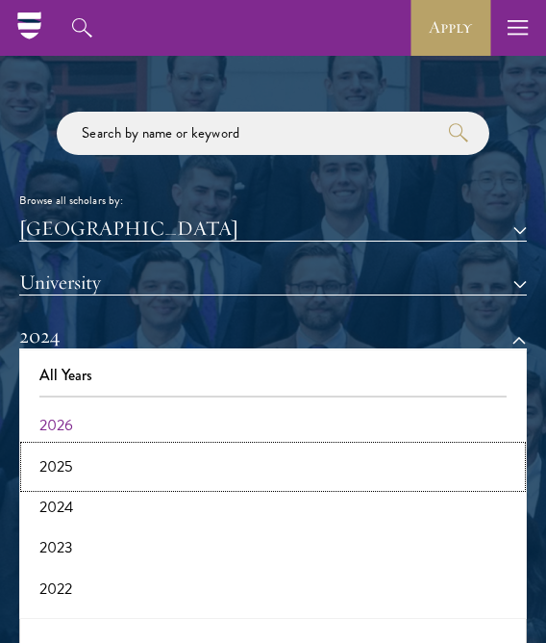
click at [70, 461] on button "2025" at bounding box center [273, 466] width 496 height 40
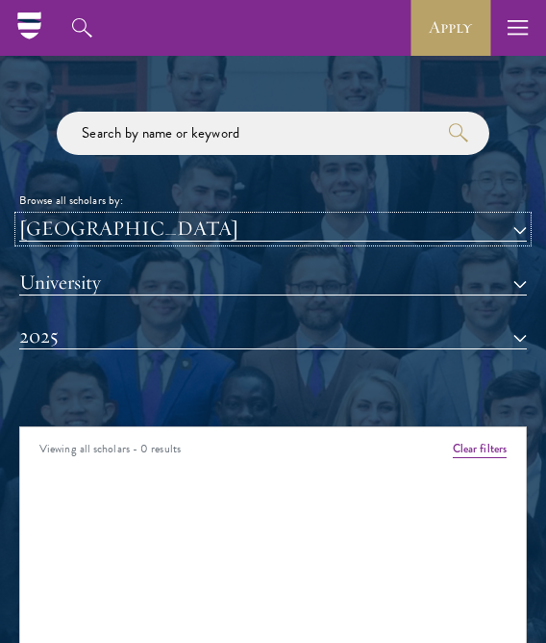
click at [149, 228] on button "[GEOGRAPHIC_DATA]" at bounding box center [273, 228] width 508 height 25
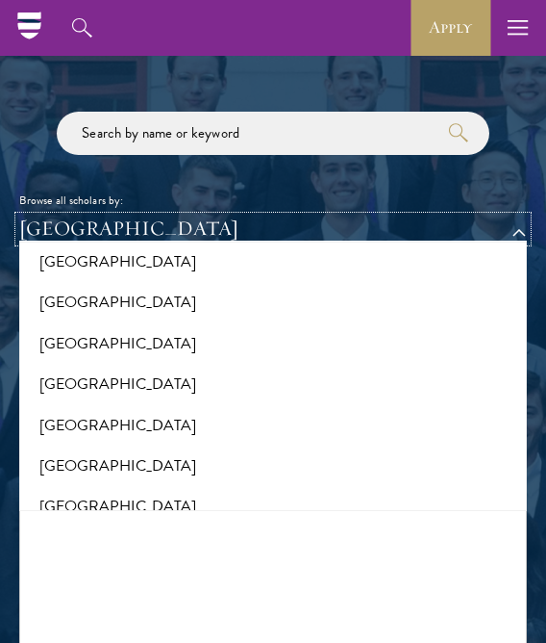
scroll to position [2886, 0]
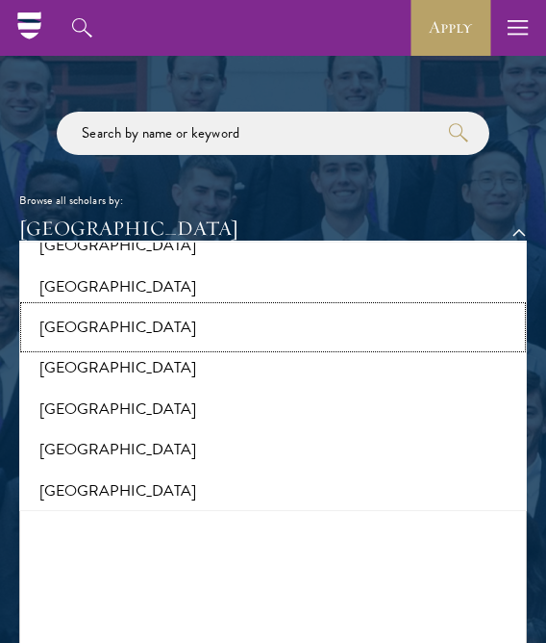
click at [68, 316] on button "[GEOGRAPHIC_DATA]" at bounding box center [273, 327] width 496 height 40
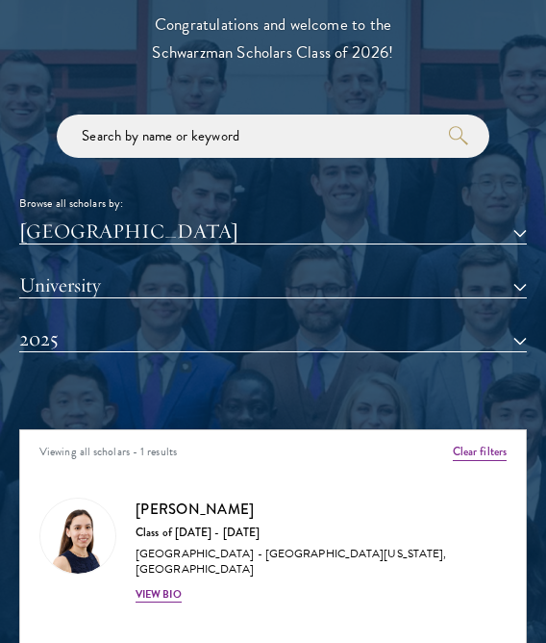
scroll to position [1707, 0]
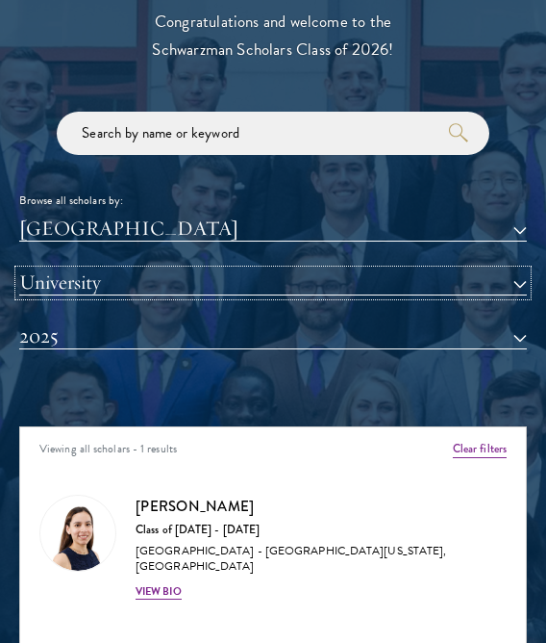
click at [142, 281] on button "University" at bounding box center [273, 282] width 508 height 25
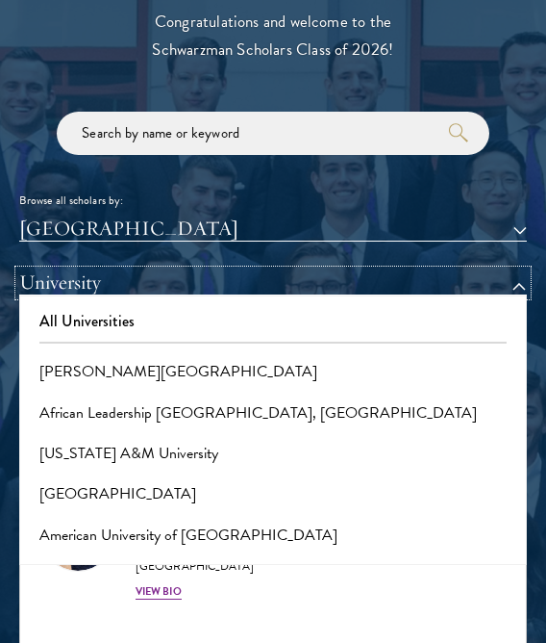
click at [142, 282] on button "University" at bounding box center [273, 282] width 508 height 25
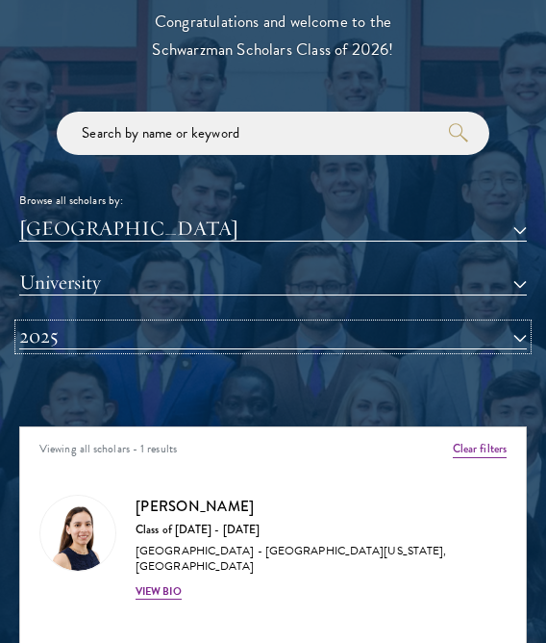
click at [141, 338] on button "2025" at bounding box center [273, 336] width 508 height 25
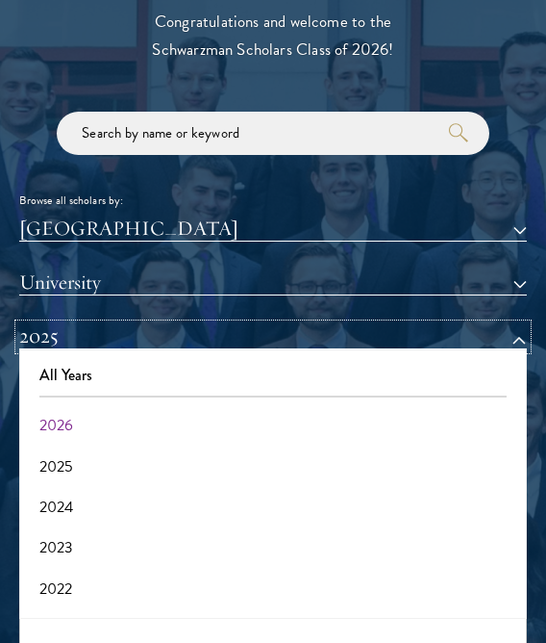
click at [141, 338] on button "2025" at bounding box center [273, 336] width 508 height 25
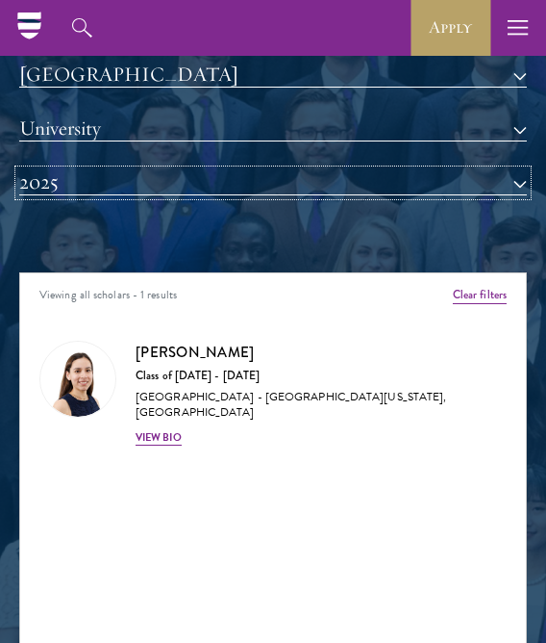
scroll to position [1803, 0]
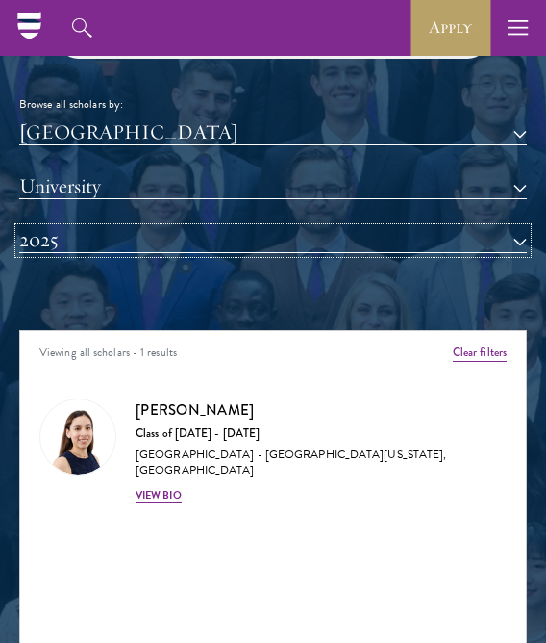
click at [153, 233] on button "2025" at bounding box center [273, 240] width 508 height 25
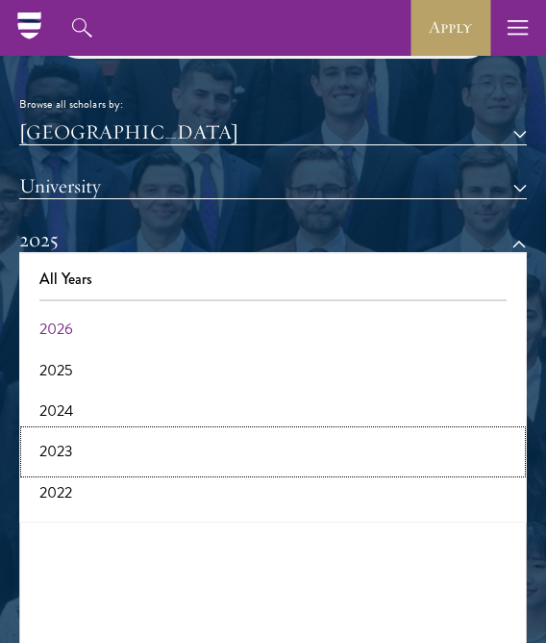
click at [88, 436] on button "2023" at bounding box center [273, 451] width 496 height 40
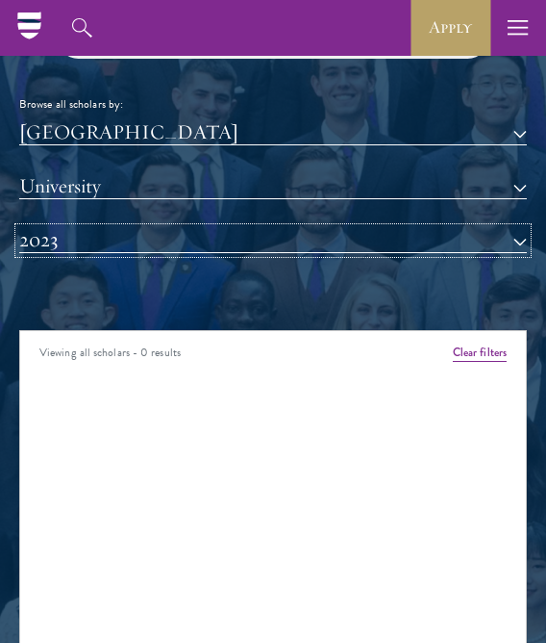
click at [146, 240] on button "2023" at bounding box center [273, 240] width 508 height 25
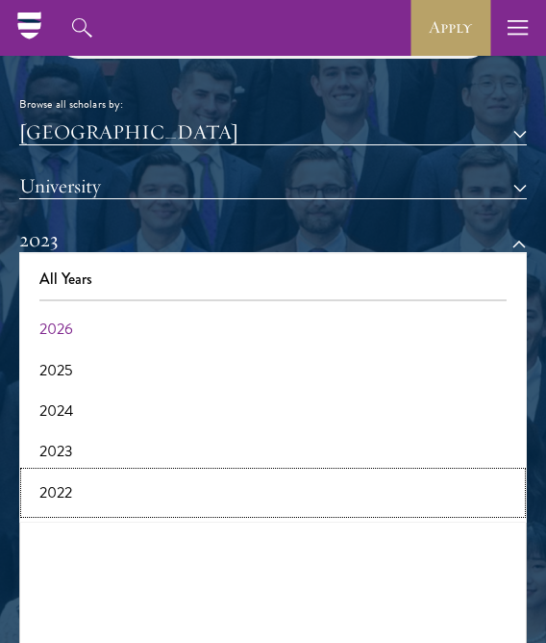
click at [95, 480] on button "2022" at bounding box center [273, 492] width 496 height 40
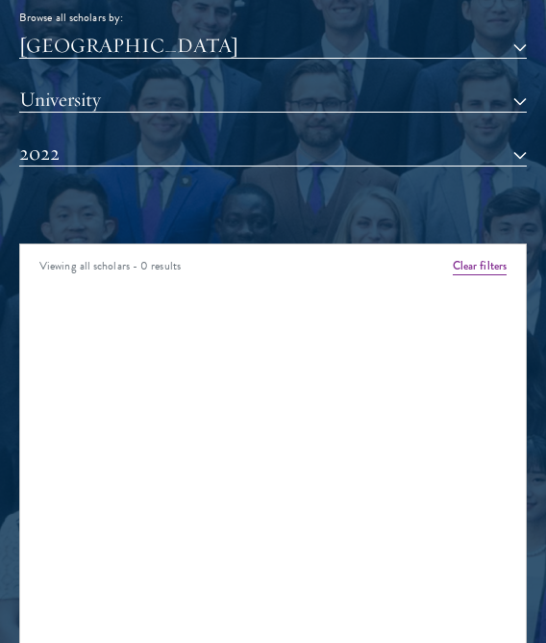
scroll to position [1899, 0]
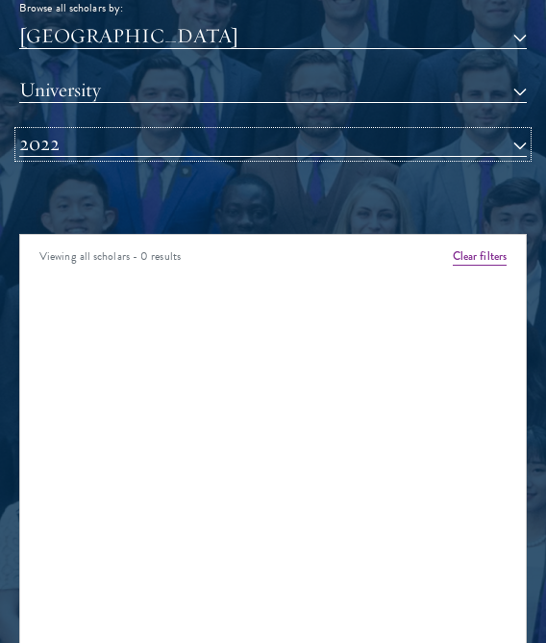
click at [107, 146] on button "2022" at bounding box center [273, 144] width 508 height 25
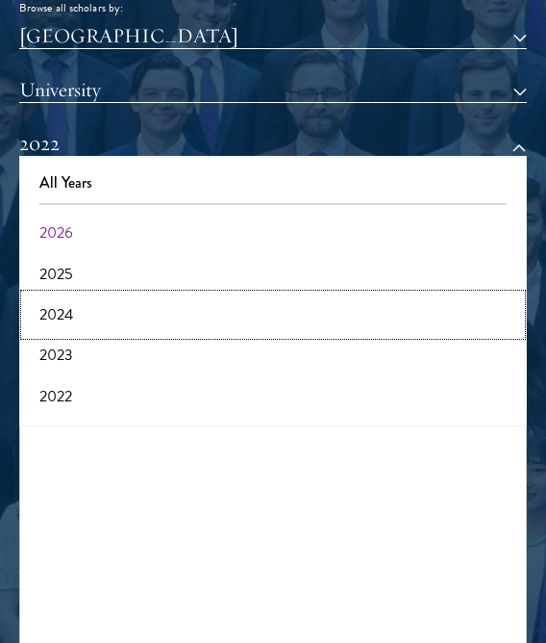
click at [83, 315] on button "2024" at bounding box center [273, 314] width 496 height 40
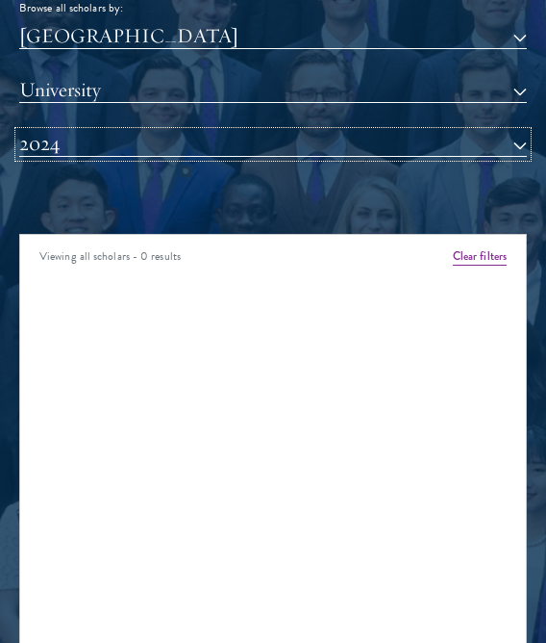
click at [137, 139] on button "2024" at bounding box center [273, 144] width 508 height 25
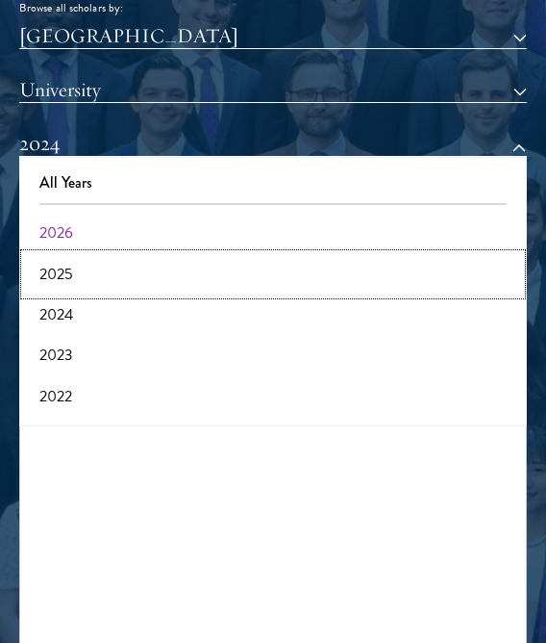
click at [97, 280] on button "2025" at bounding box center [273, 274] width 496 height 40
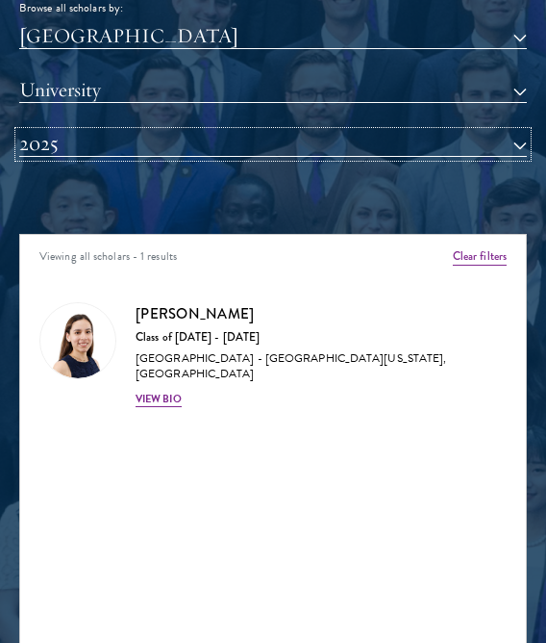
click at [118, 139] on button "2025" at bounding box center [273, 144] width 508 height 25
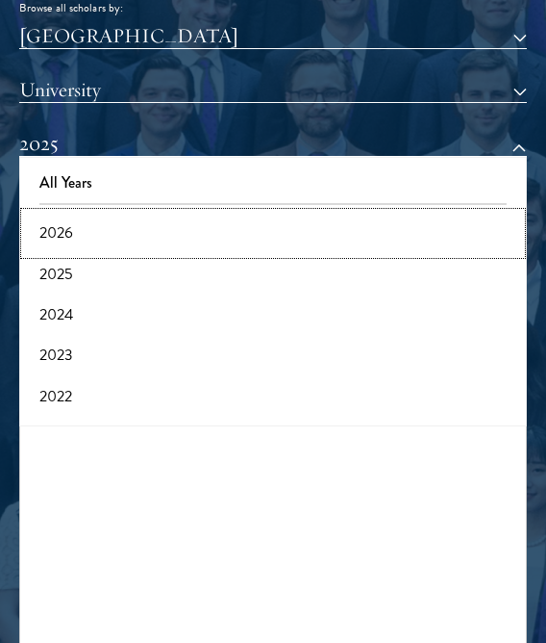
click at [107, 227] on button "2026" at bounding box center [273, 233] width 496 height 40
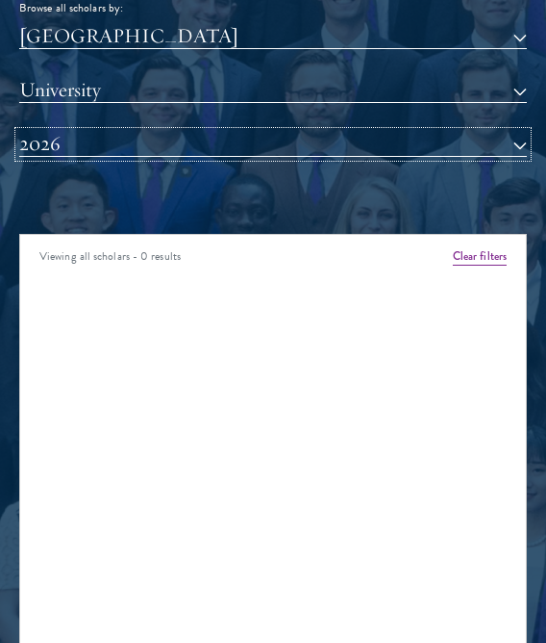
click at [116, 145] on button "2026" at bounding box center [273, 144] width 508 height 25
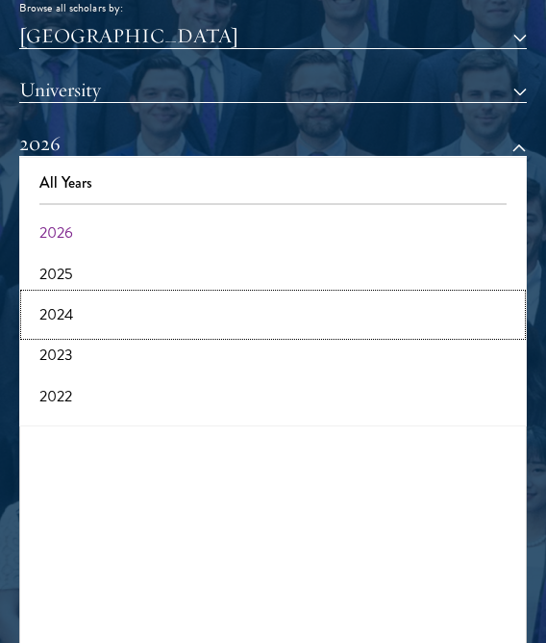
click at [63, 294] on button "2024" at bounding box center [273, 314] width 496 height 40
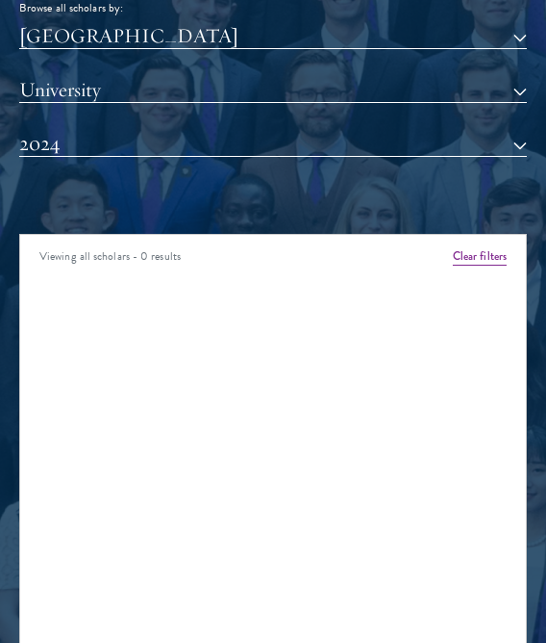
click at [70, 269] on div "Viewing all scholars - 0 results" at bounding box center [273, 259] width 506 height 49
click at [89, 156] on div "[GEOGRAPHIC_DATA] All Countries and Regions [GEOGRAPHIC_DATA] [GEOGRAPHIC_DATA]…" at bounding box center [273, 105] width 508 height 162
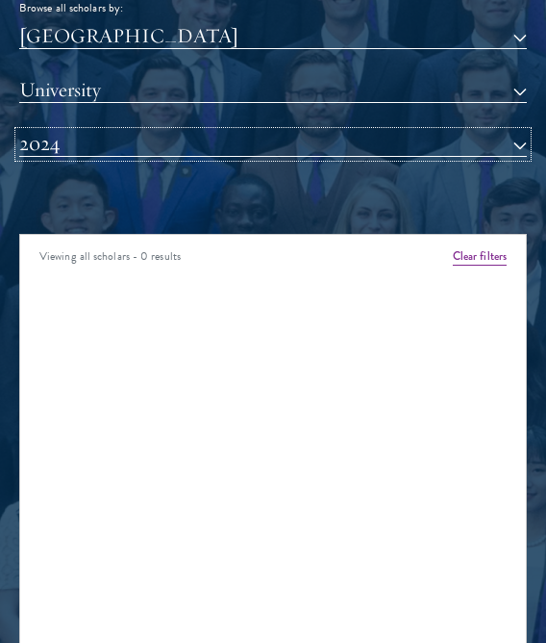
click at [103, 134] on button "2024" at bounding box center [273, 144] width 508 height 25
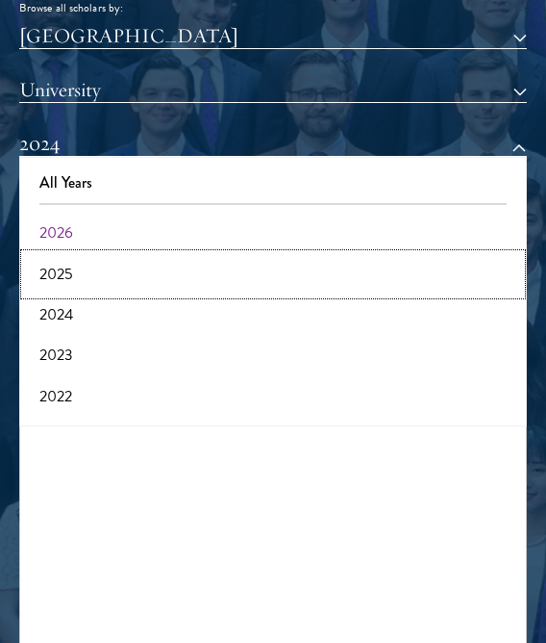
click at [61, 278] on button "2025" at bounding box center [273, 274] width 496 height 40
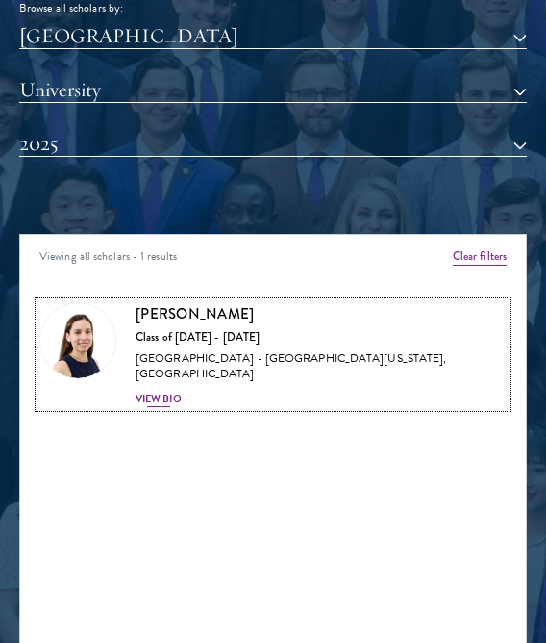
click at [181, 392] on div "View Bio" at bounding box center [159, 399] width 46 height 15
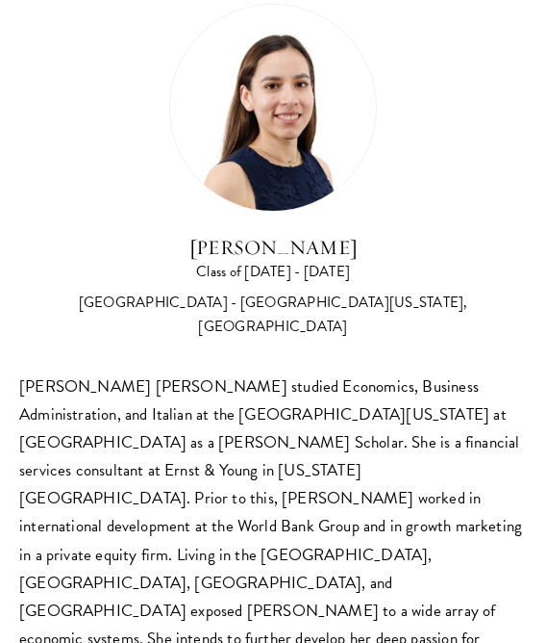
scroll to position [2188, 0]
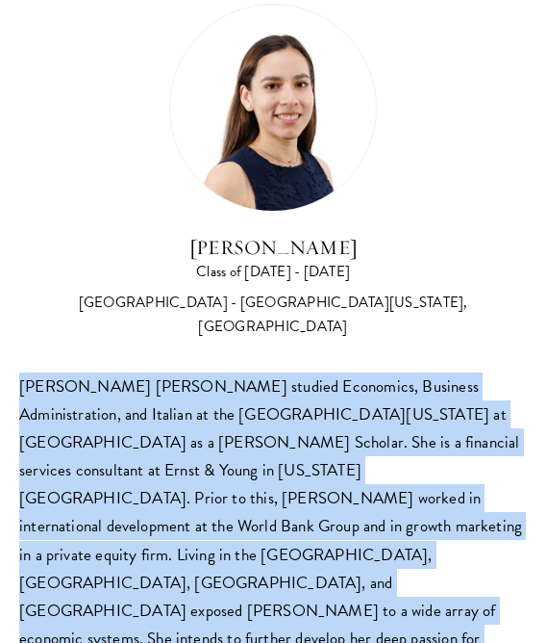
drag, startPoint x: 163, startPoint y: 587, endPoint x: 19, endPoint y: 363, distance: 266.1
click at [19, 372] on div "[PERSON_NAME] [PERSON_NAME] studied Economics, Business Administration, and Ita…" at bounding box center [273, 540] width 508 height 336
copy div "[PERSON_NAME] [PERSON_NAME] studied Economics, Business Administration, and Ita…"
